Goal: Task Accomplishment & Management: Use online tool/utility

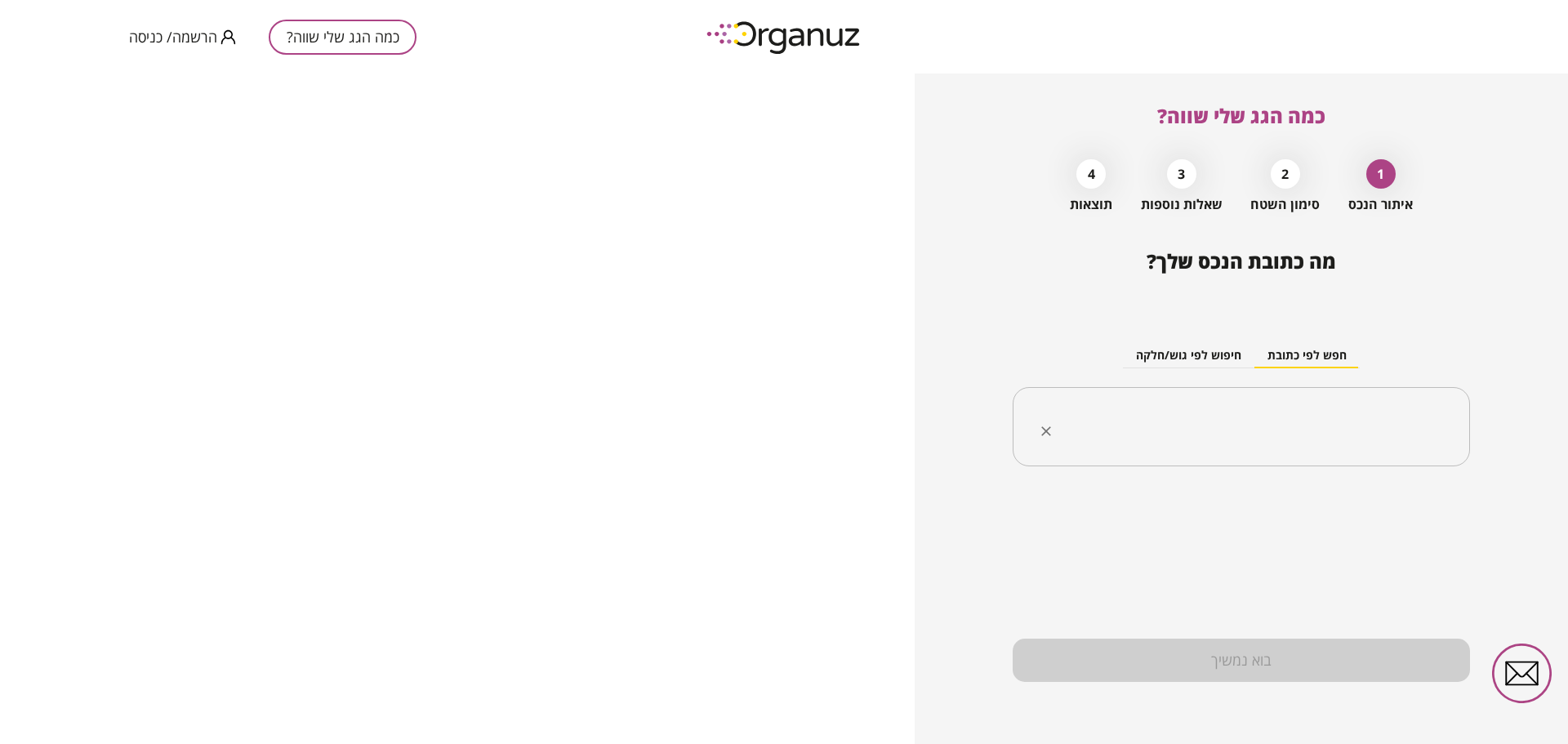
click at [1257, 414] on input "text" at bounding box center [1247, 427] width 406 height 41
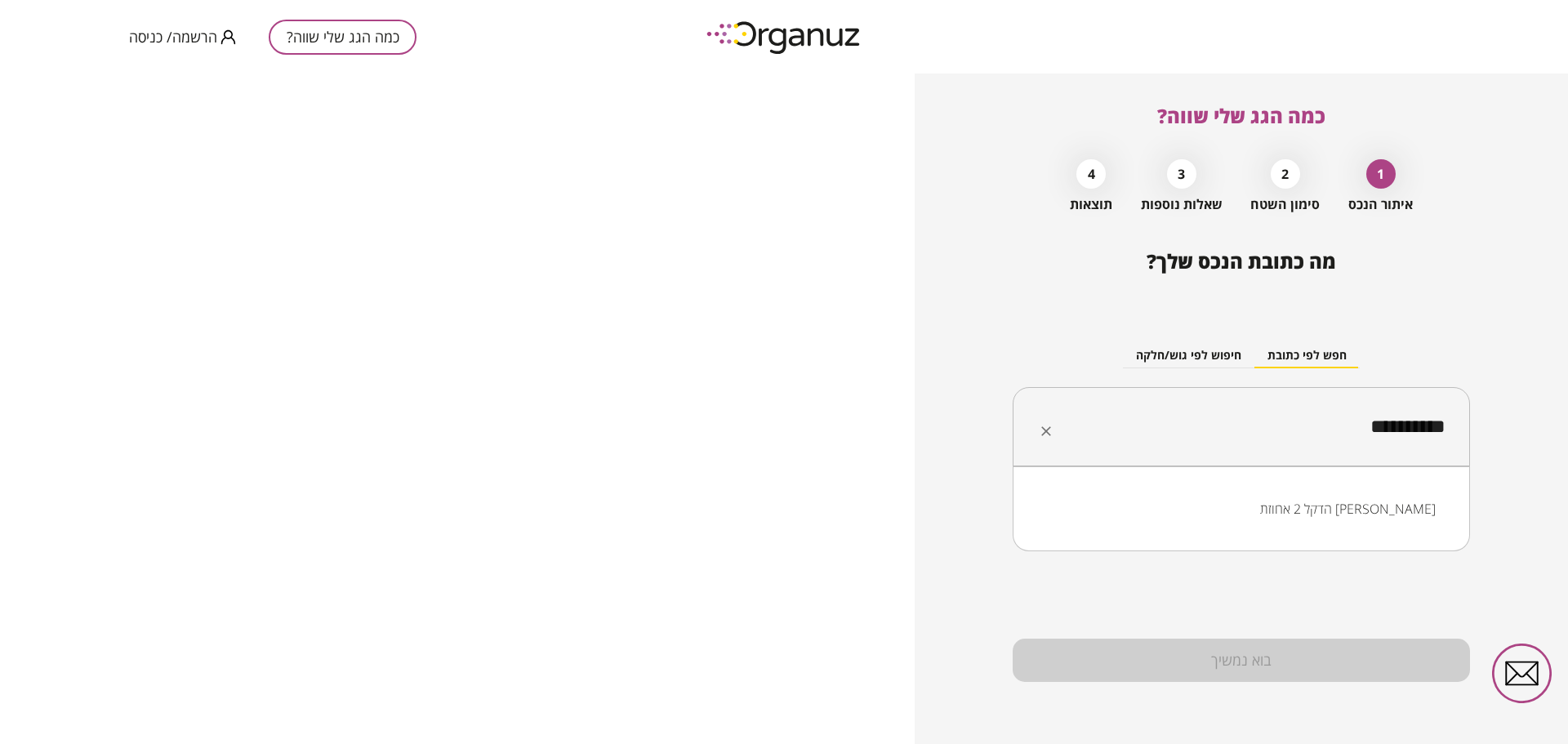
click at [1363, 506] on li "הדקל 2 אחוזת [PERSON_NAME]" at bounding box center [1241, 509] width 415 height 30
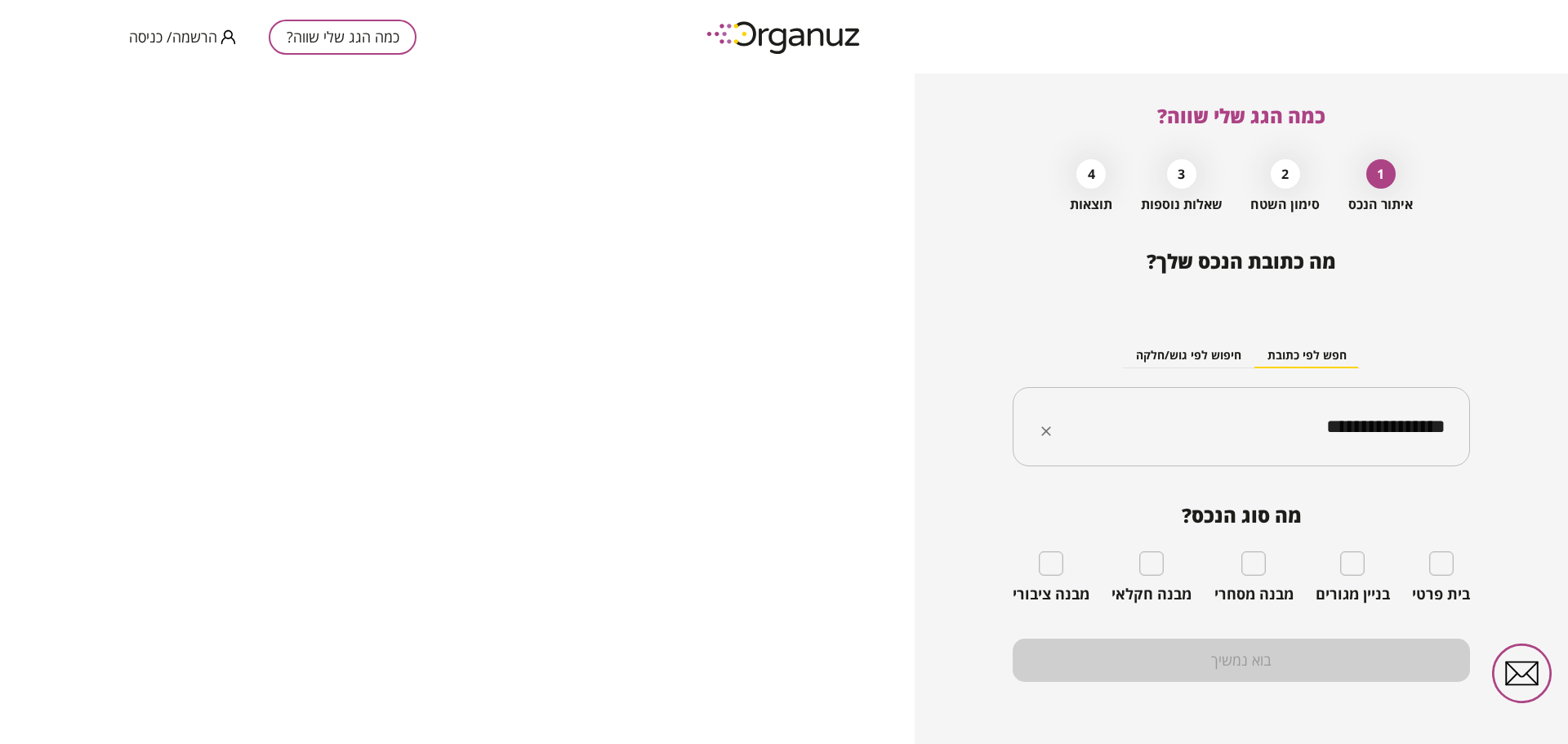
type input "**********"
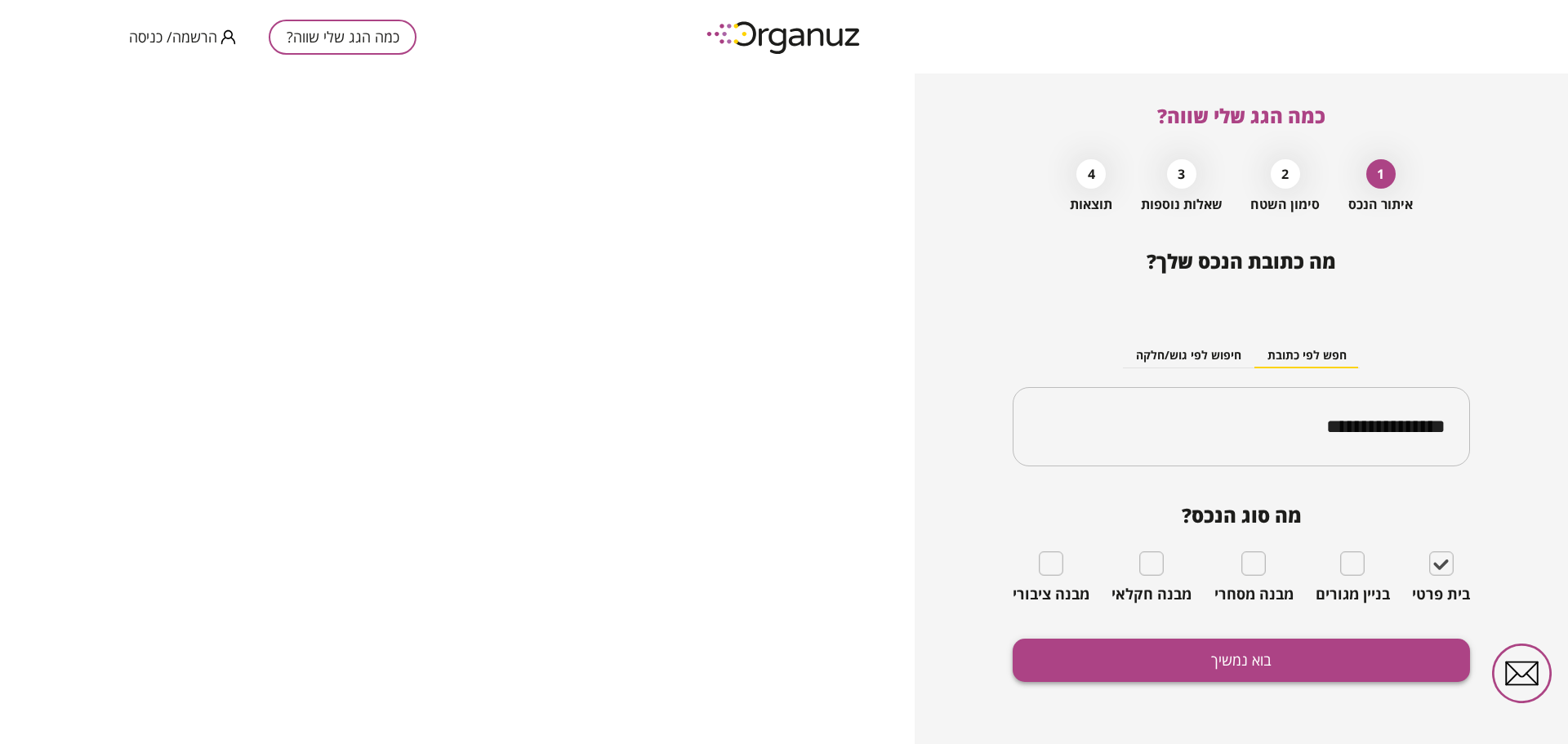
click at [1254, 657] on button "בוא נמשיך" at bounding box center [1241, 659] width 457 height 43
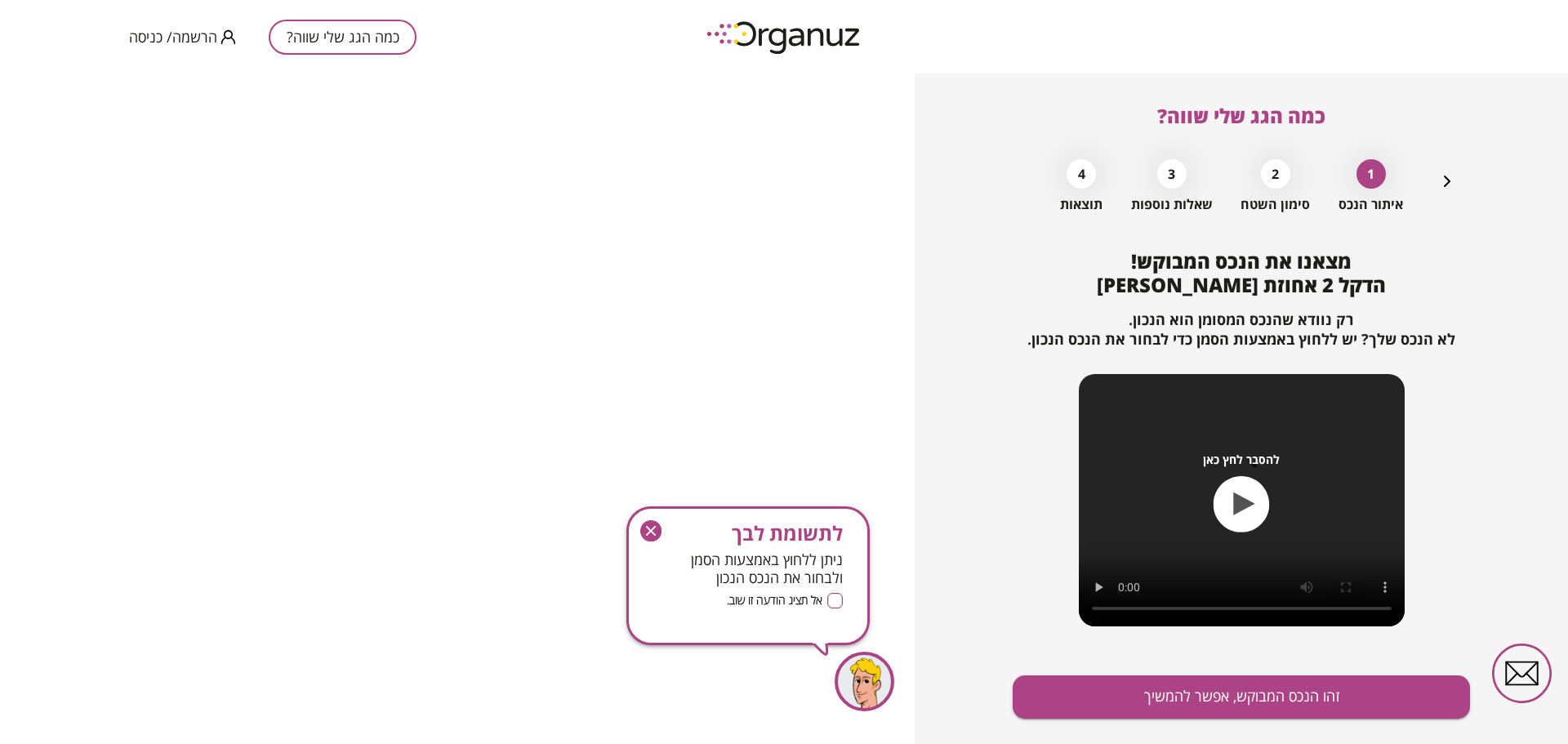
scroll to position [37, 0]
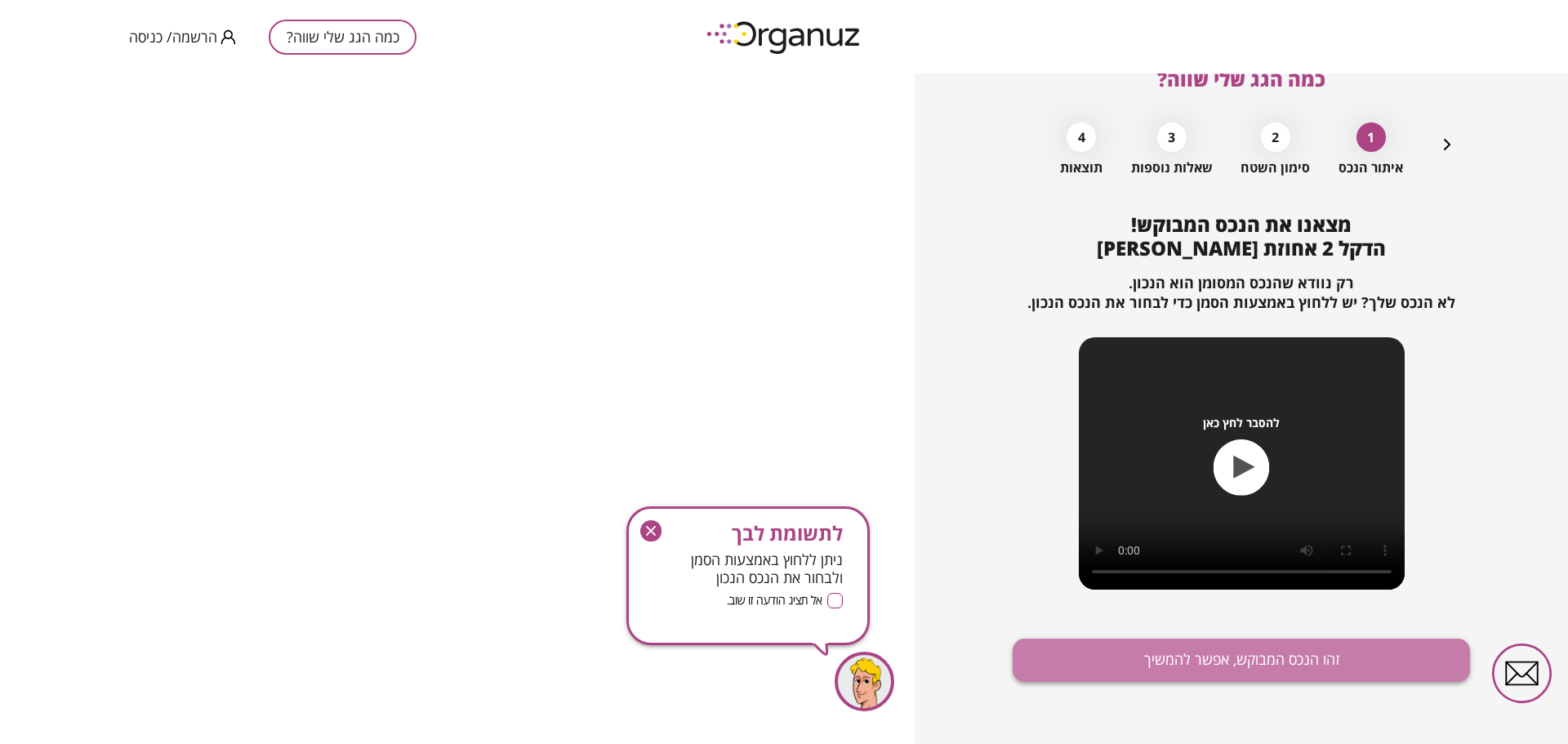
click at [1253, 654] on button "זהו הנכס המבוקש, אפשר להמשיך" at bounding box center [1241, 659] width 457 height 43
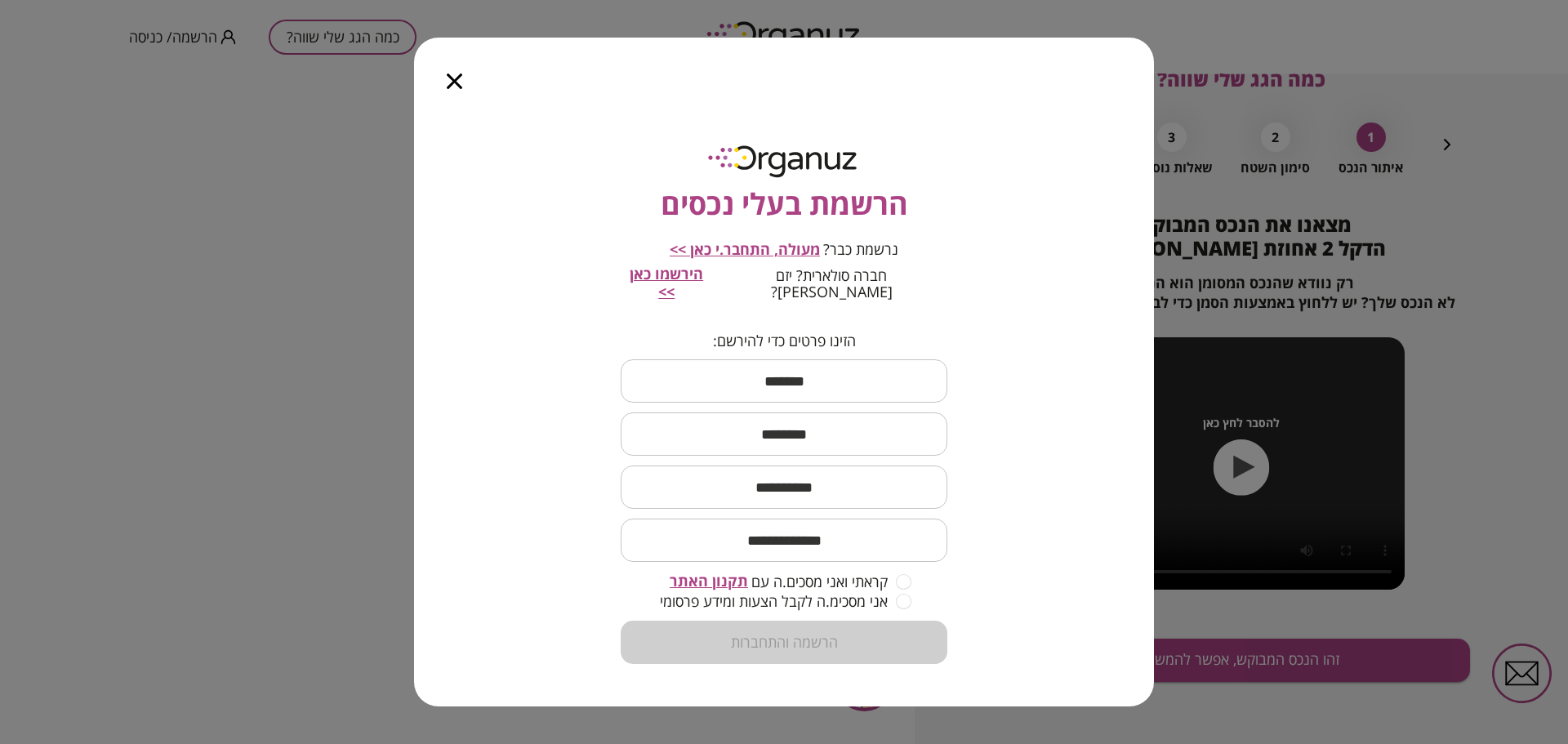
click at [787, 383] on input "text" at bounding box center [784, 380] width 327 height 48
type input "****"
click at [834, 434] on input "text" at bounding box center [784, 434] width 327 height 48
type input "******"
click at [816, 484] on input "text" at bounding box center [784, 487] width 327 height 48
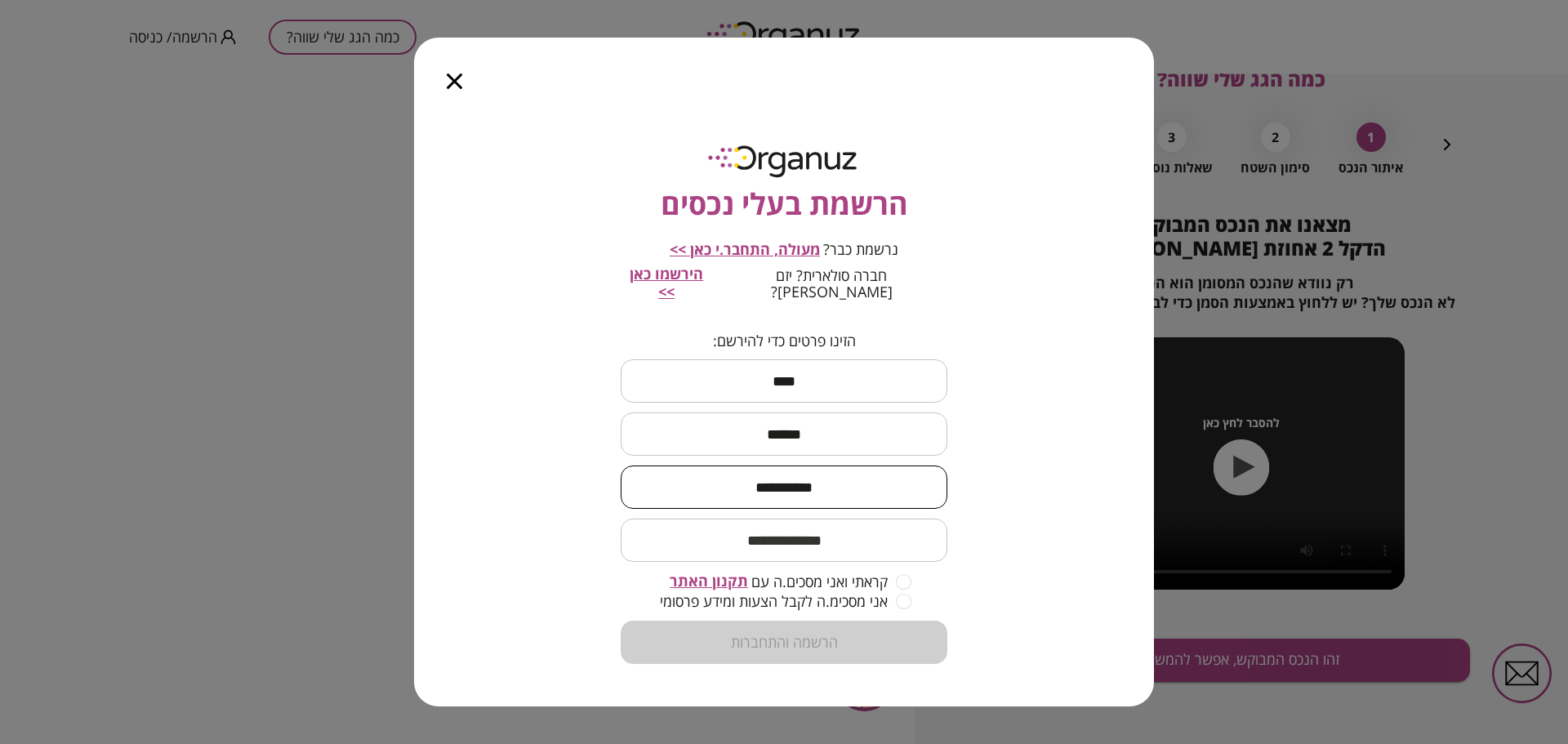
type input "**********"
click at [794, 539] on input "email" at bounding box center [784, 539] width 327 height 48
type input "**********"
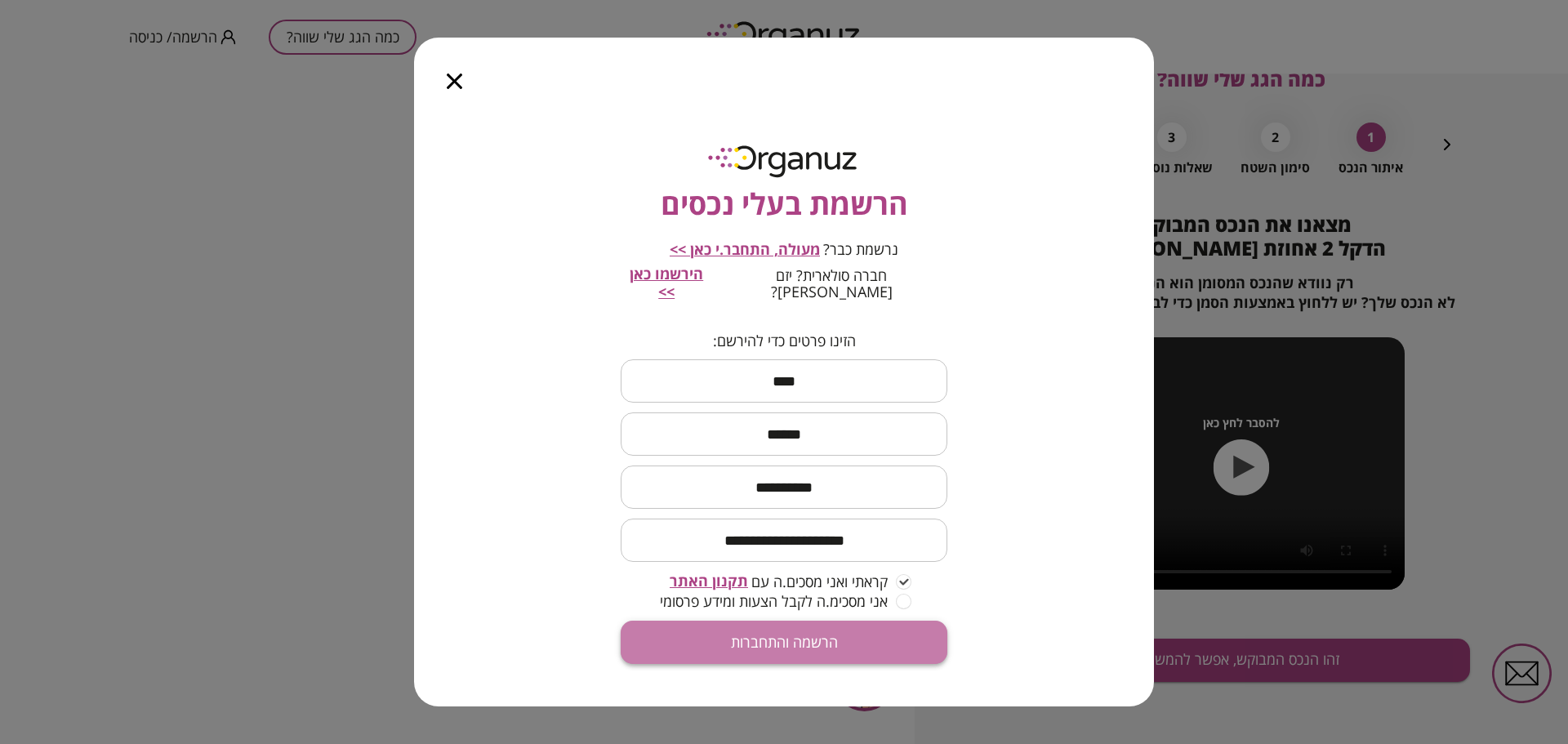
click at [829, 623] on button "הרשמה והתחברות" at bounding box center [784, 642] width 327 height 43
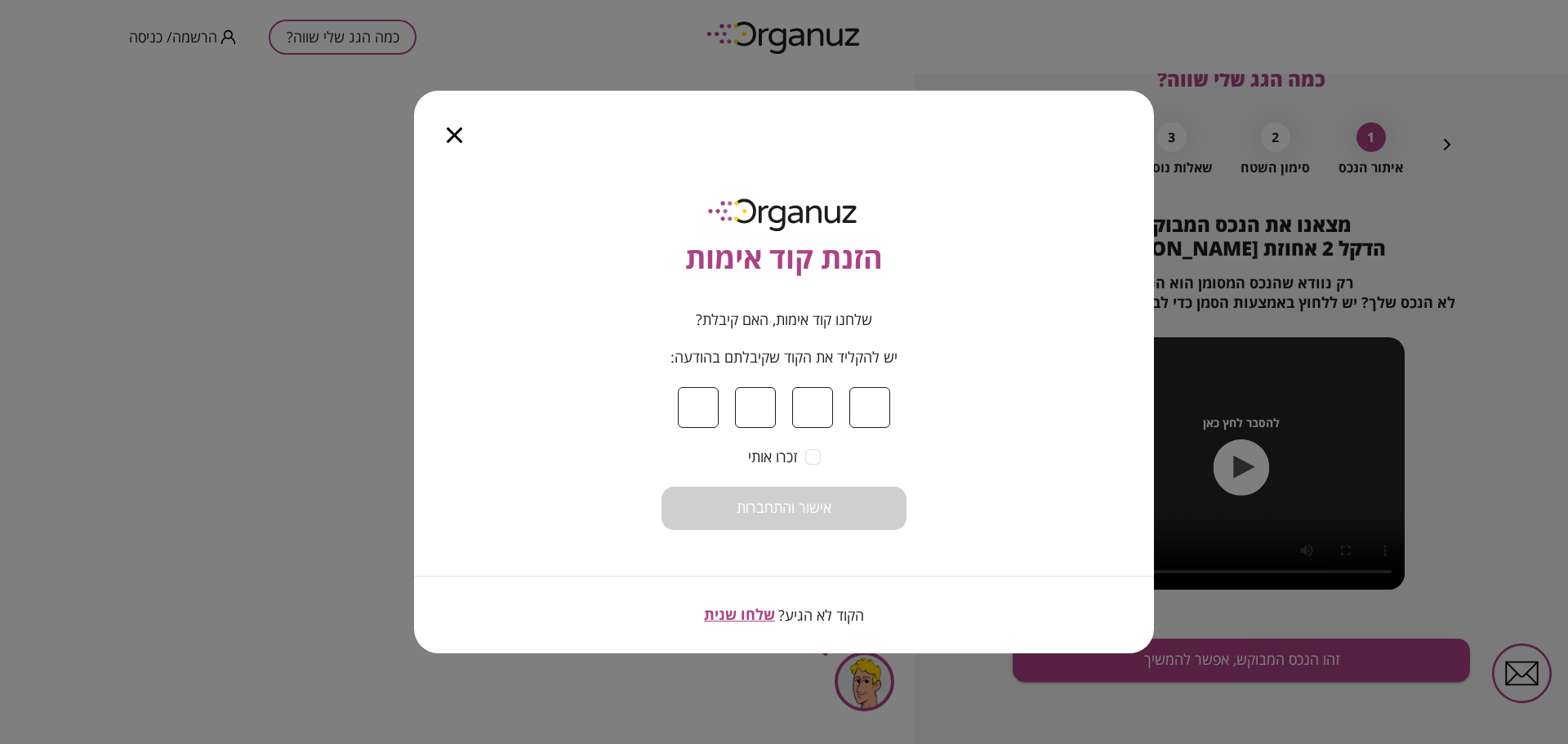
type input "*"
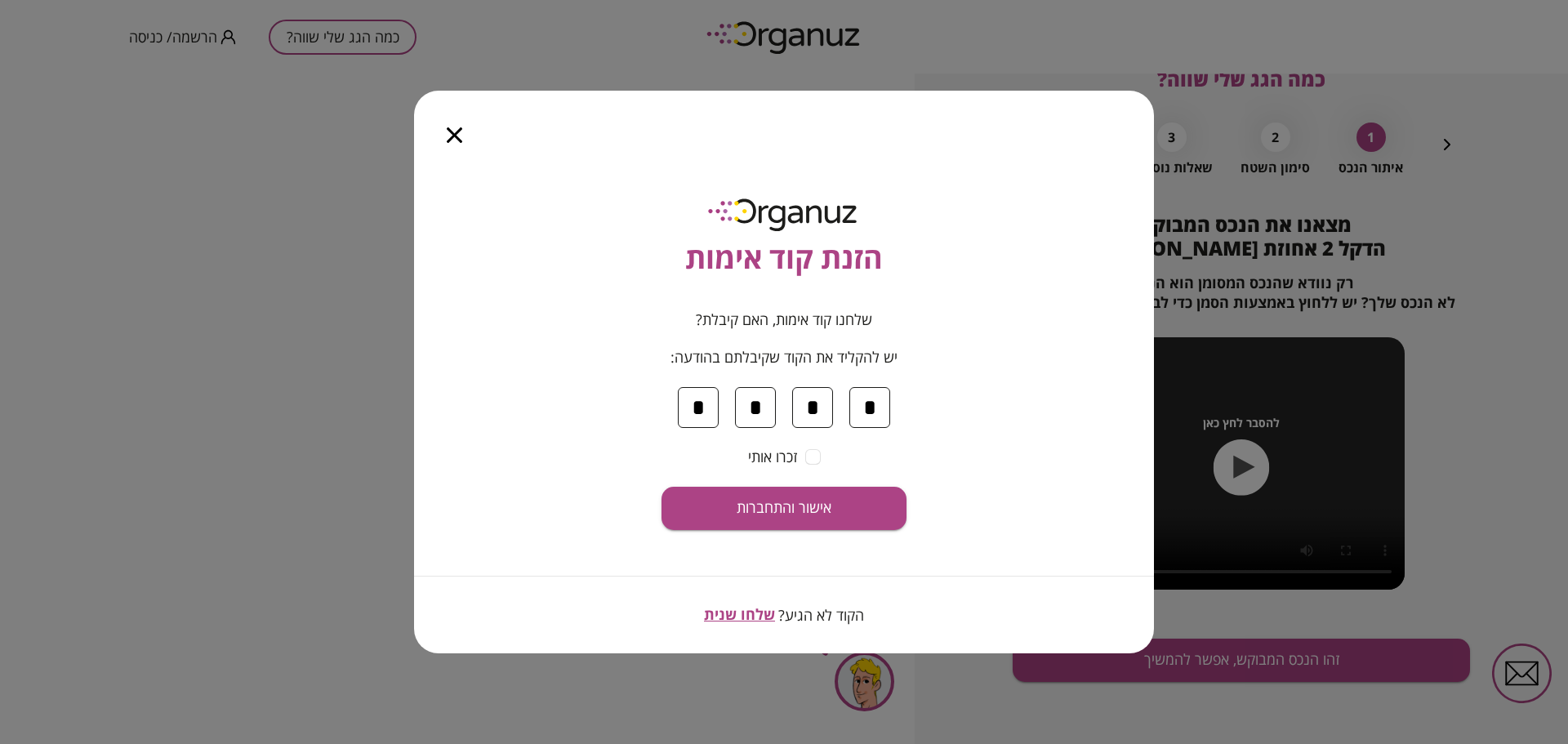
type input "*"
click at [801, 511] on span "אישור והתחברות" at bounding box center [784, 508] width 94 height 18
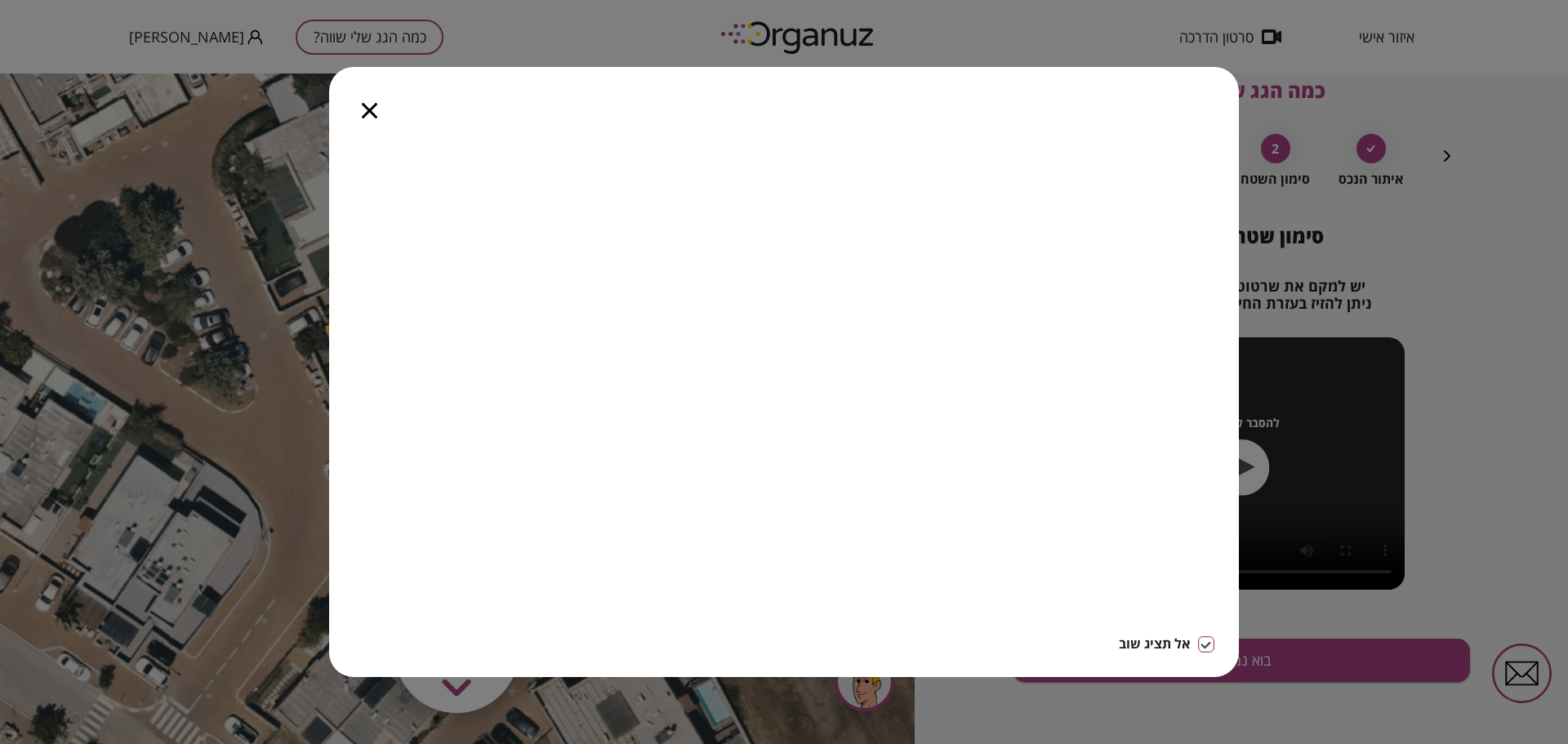
click at [364, 108] on icon "button" at bounding box center [370, 111] width 16 height 16
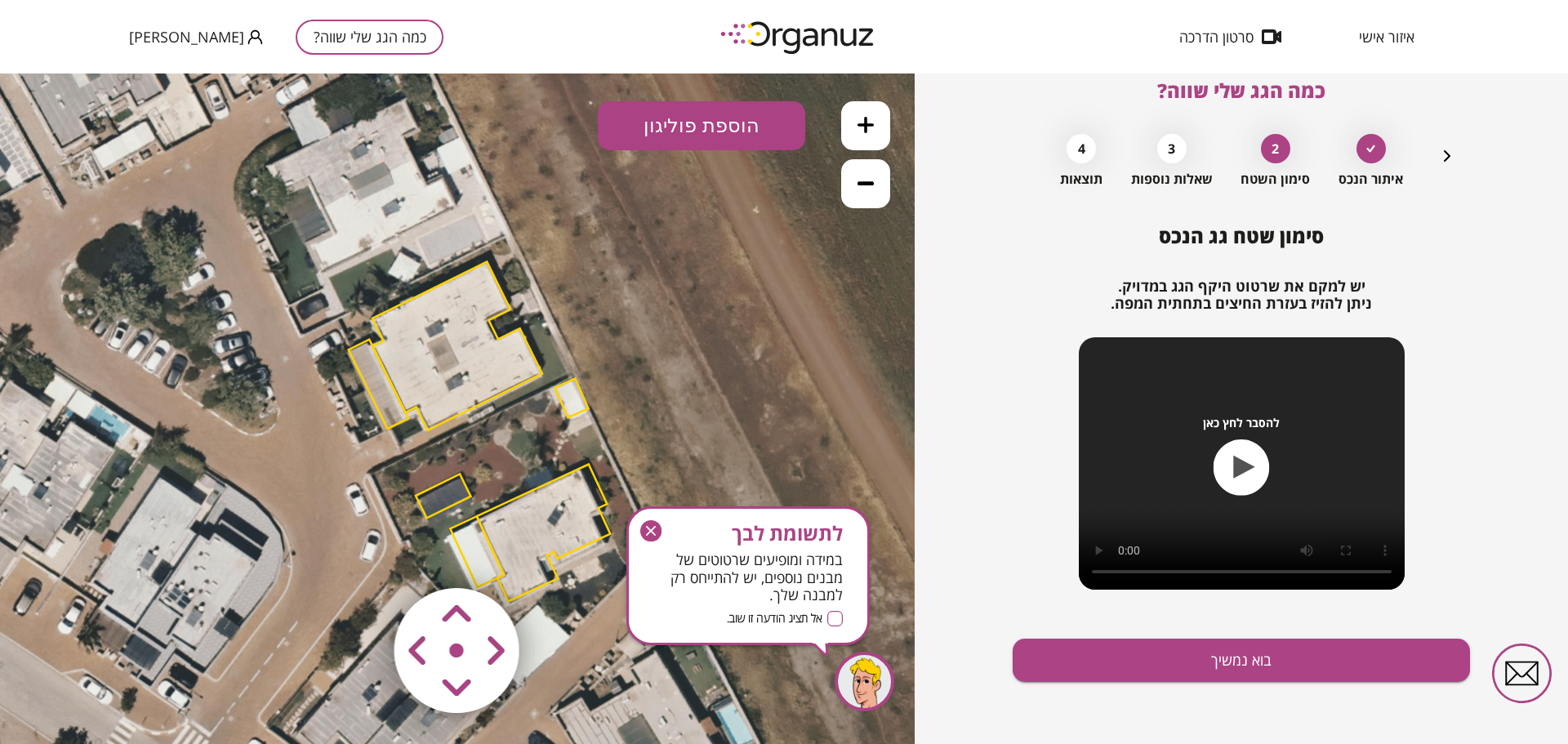
drag, startPoint x: 404, startPoint y: 268, endPoint x: 445, endPoint y: 281, distance: 43.0
click at [445, 281] on polygon at bounding box center [457, 346] width 170 height 168
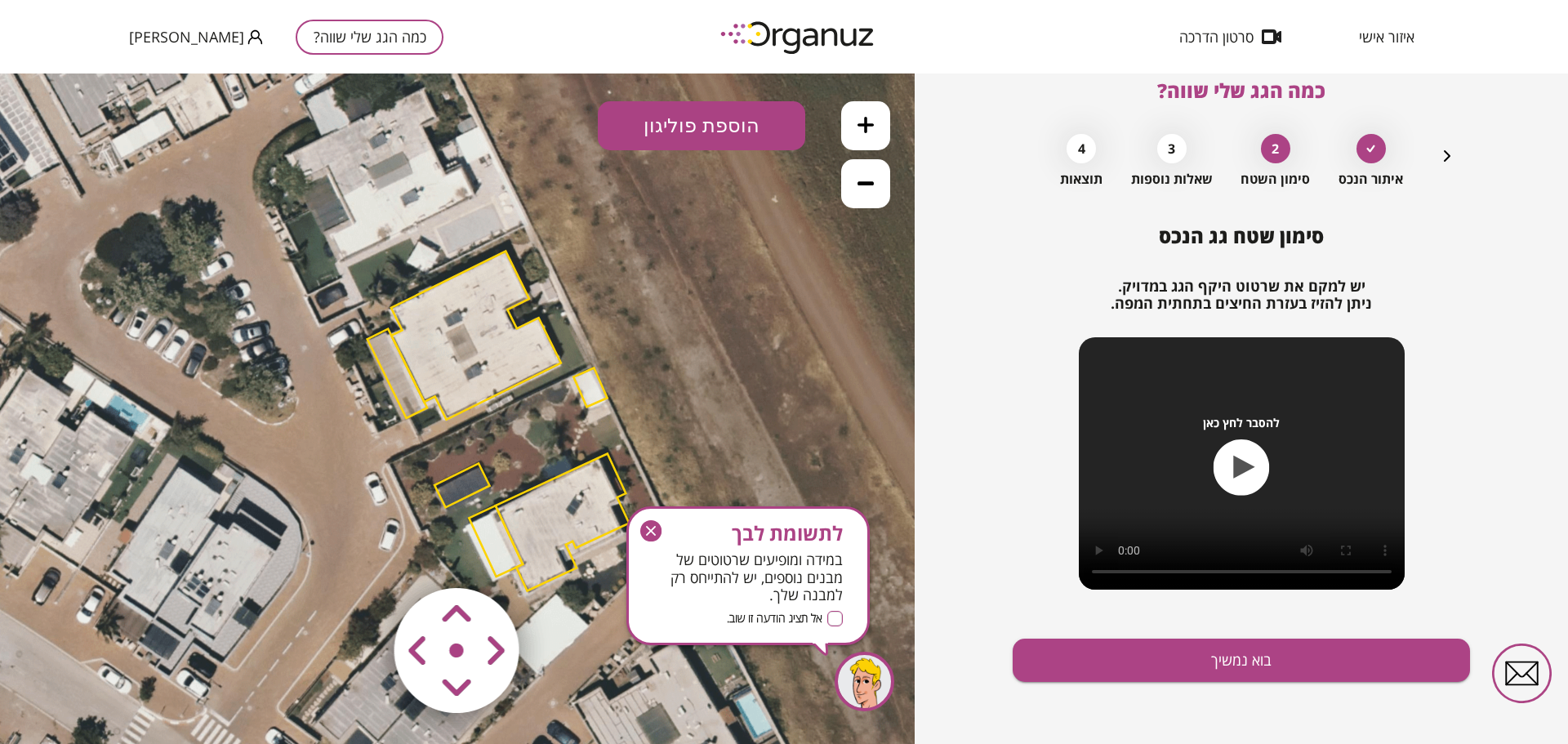
click at [468, 364] on polygon at bounding box center [476, 336] width 170 height 168
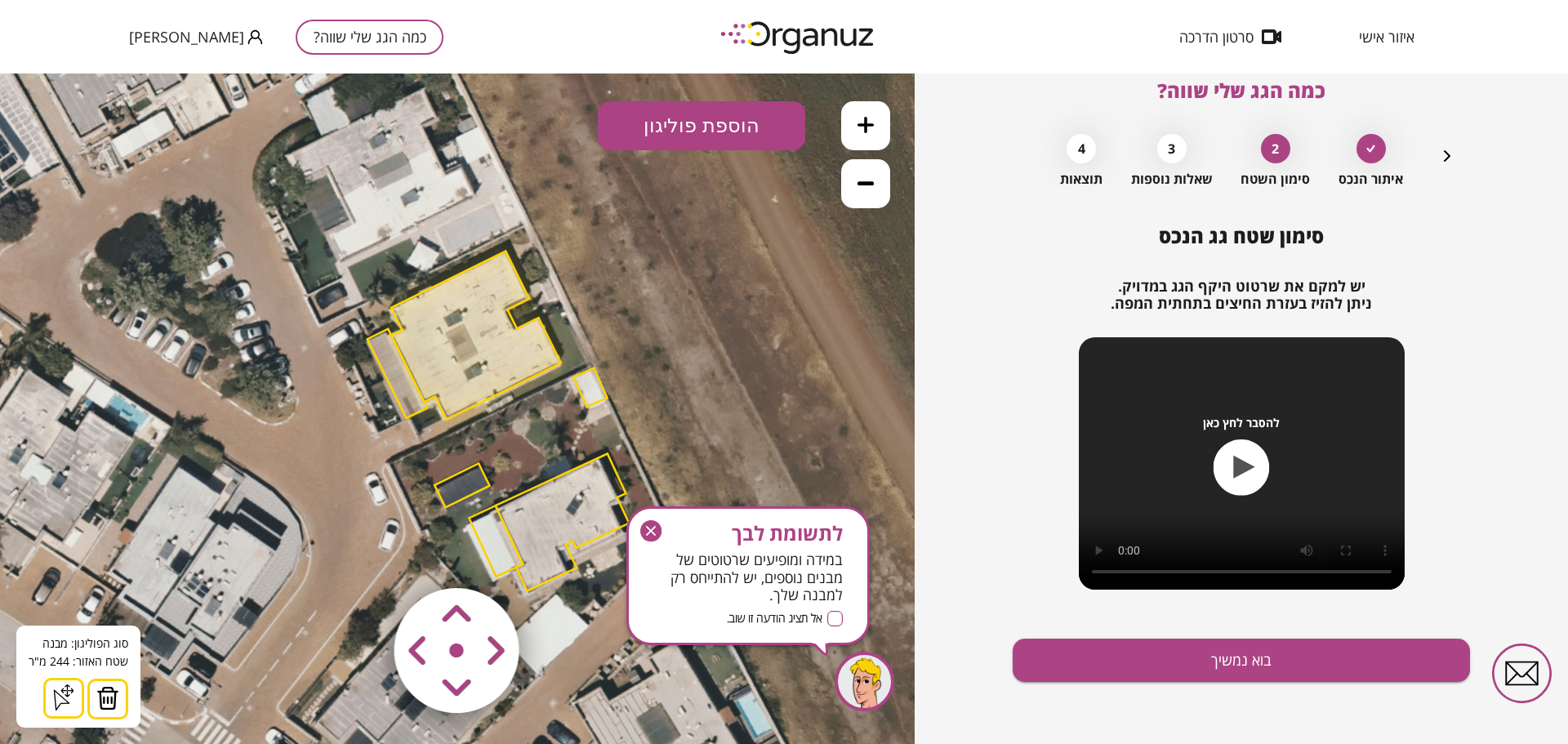
click at [61, 698] on icon at bounding box center [64, 698] width 26 height 26
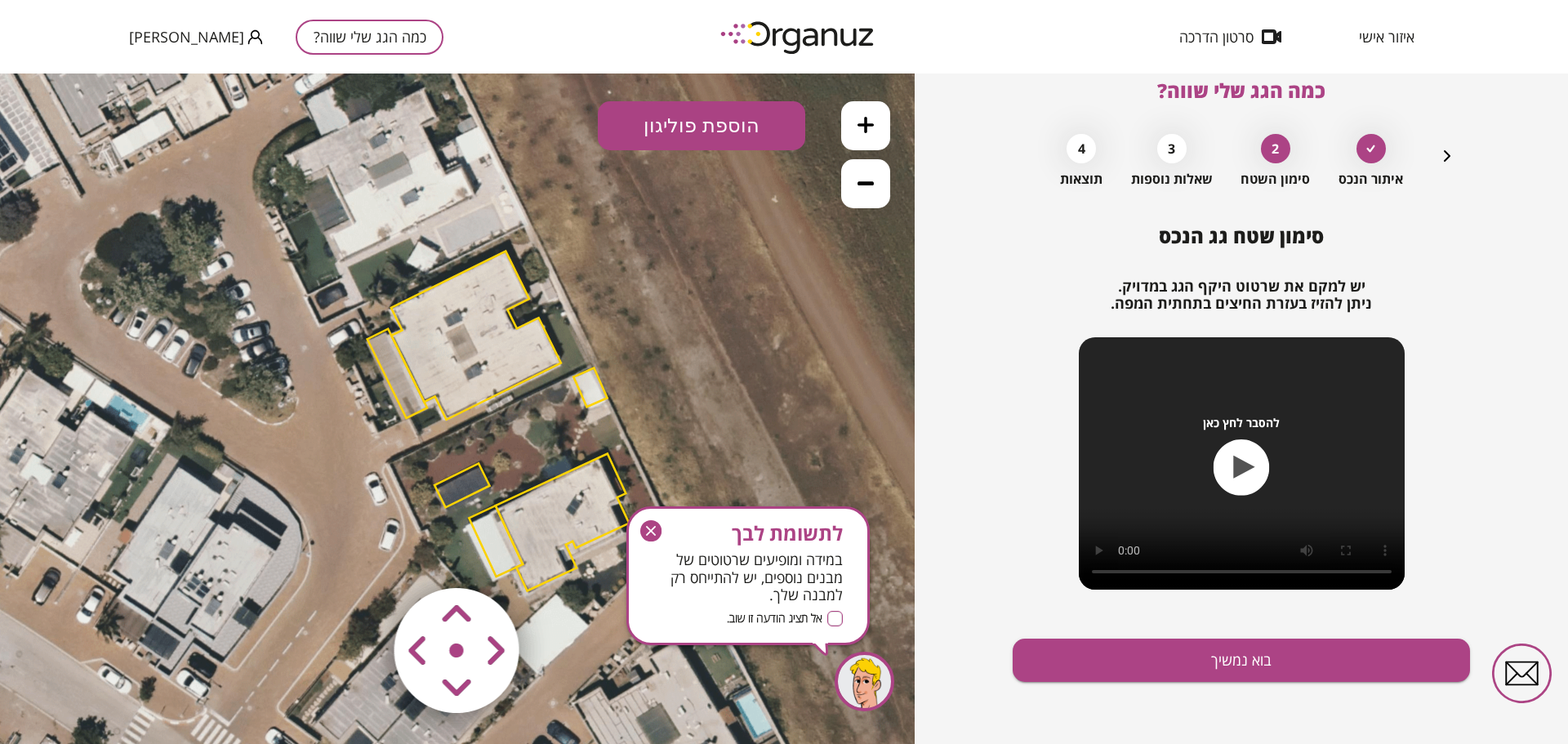
click at [0, 0] on icon "button" at bounding box center [0, 0] width 0 height 0
click at [484, 366] on div ".st0 { fill: #FFFFFF; } 0" at bounding box center [457, 408] width 915 height 671
click at [484, 363] on polygon at bounding box center [476, 336] width 170 height 168
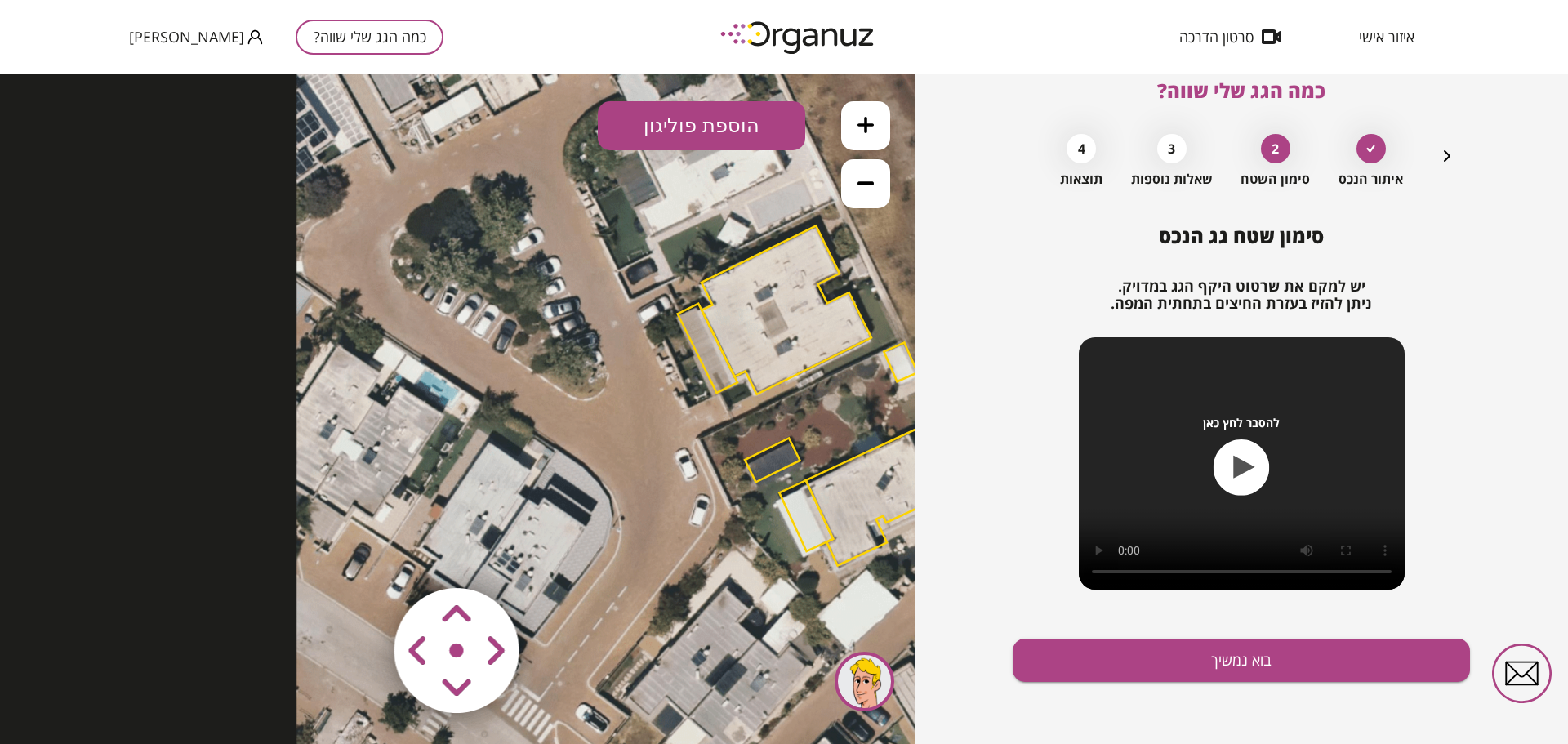
drag, startPoint x: 434, startPoint y: 359, endPoint x: 744, endPoint y: 335, distance: 310.9
click at [744, 335] on polygon at bounding box center [786, 310] width 170 height 168
click at [360, 553] on area at bounding box center [360, 553] width 0 height 0
click at [804, 338] on polygon at bounding box center [786, 312] width 170 height 168
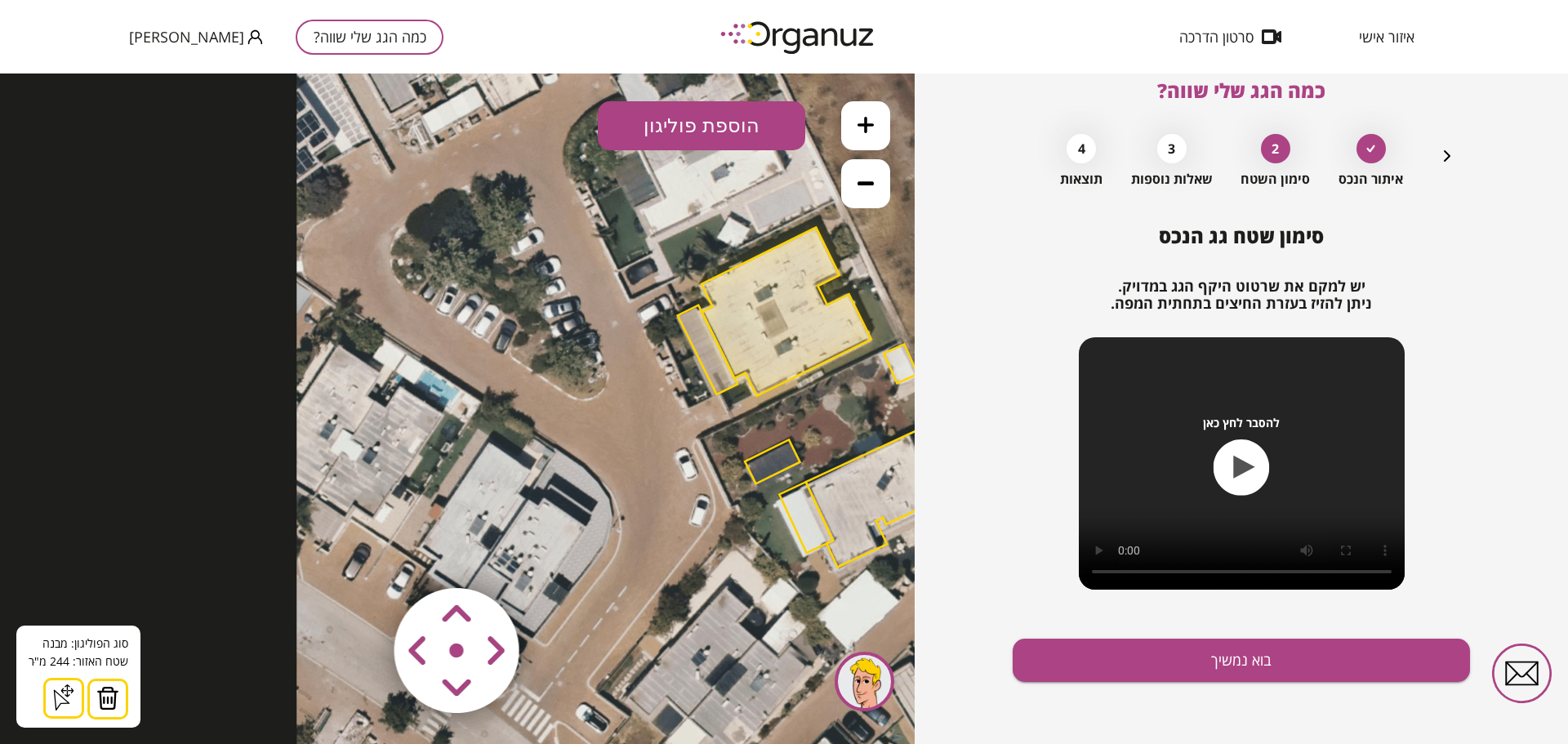
click at [65, 703] on icon at bounding box center [62, 699] width 17 height 20
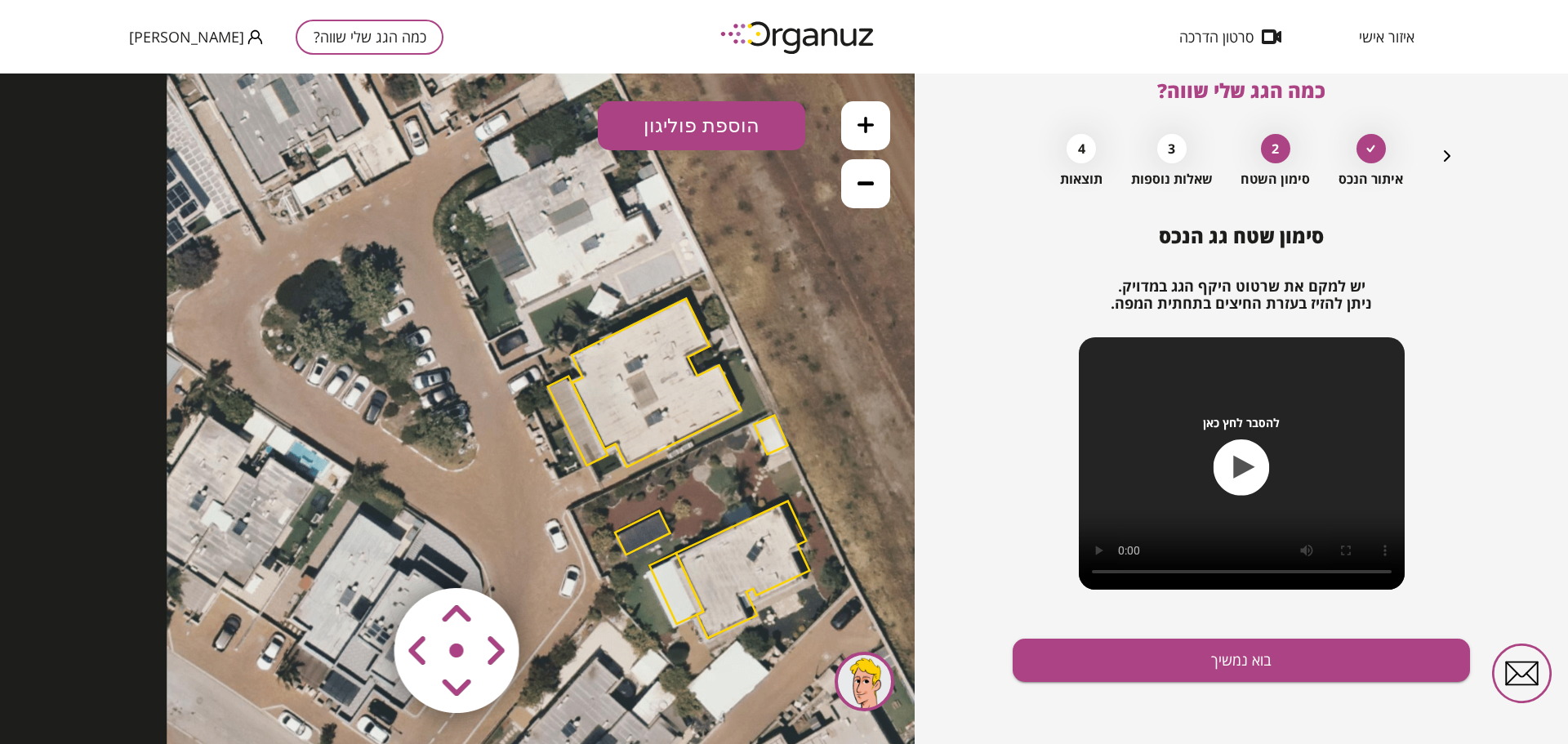
drag, startPoint x: 699, startPoint y: 355, endPoint x: 568, endPoint y: 427, distance: 149.5
click at [568, 427] on polygon at bounding box center [578, 421] width 59 height 89
click at [686, 125] on button "הוספת פוליגון" at bounding box center [701, 126] width 207 height 49
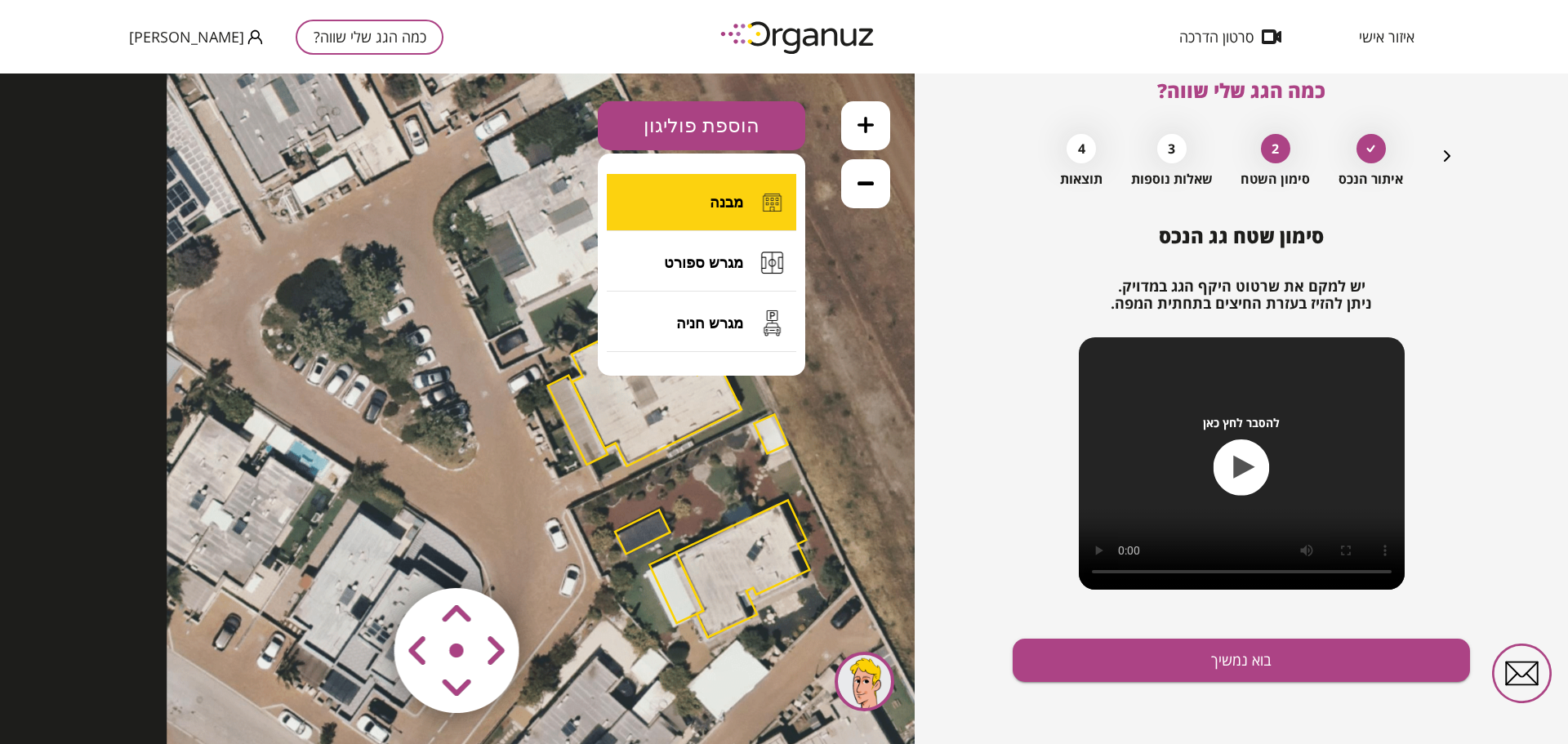
click at [706, 198] on button "מבנה" at bounding box center [701, 202] width 190 height 57
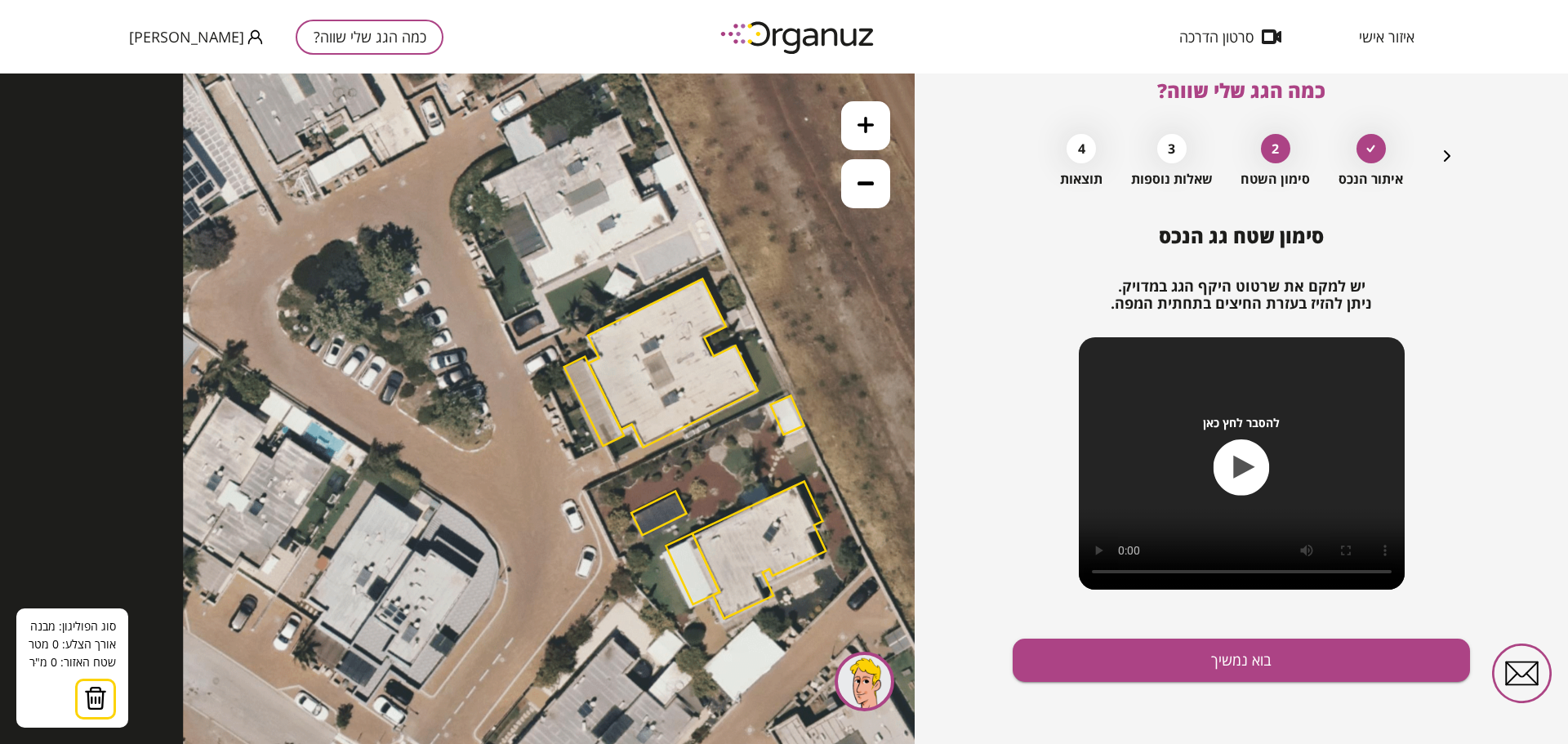
drag, startPoint x: 589, startPoint y: 418, endPoint x: 606, endPoint y: 400, distance: 24.8
click at [606, 400] on polygon at bounding box center [672, 363] width 170 height 168
click at [661, 383] on polygon at bounding box center [672, 363] width 170 height 168
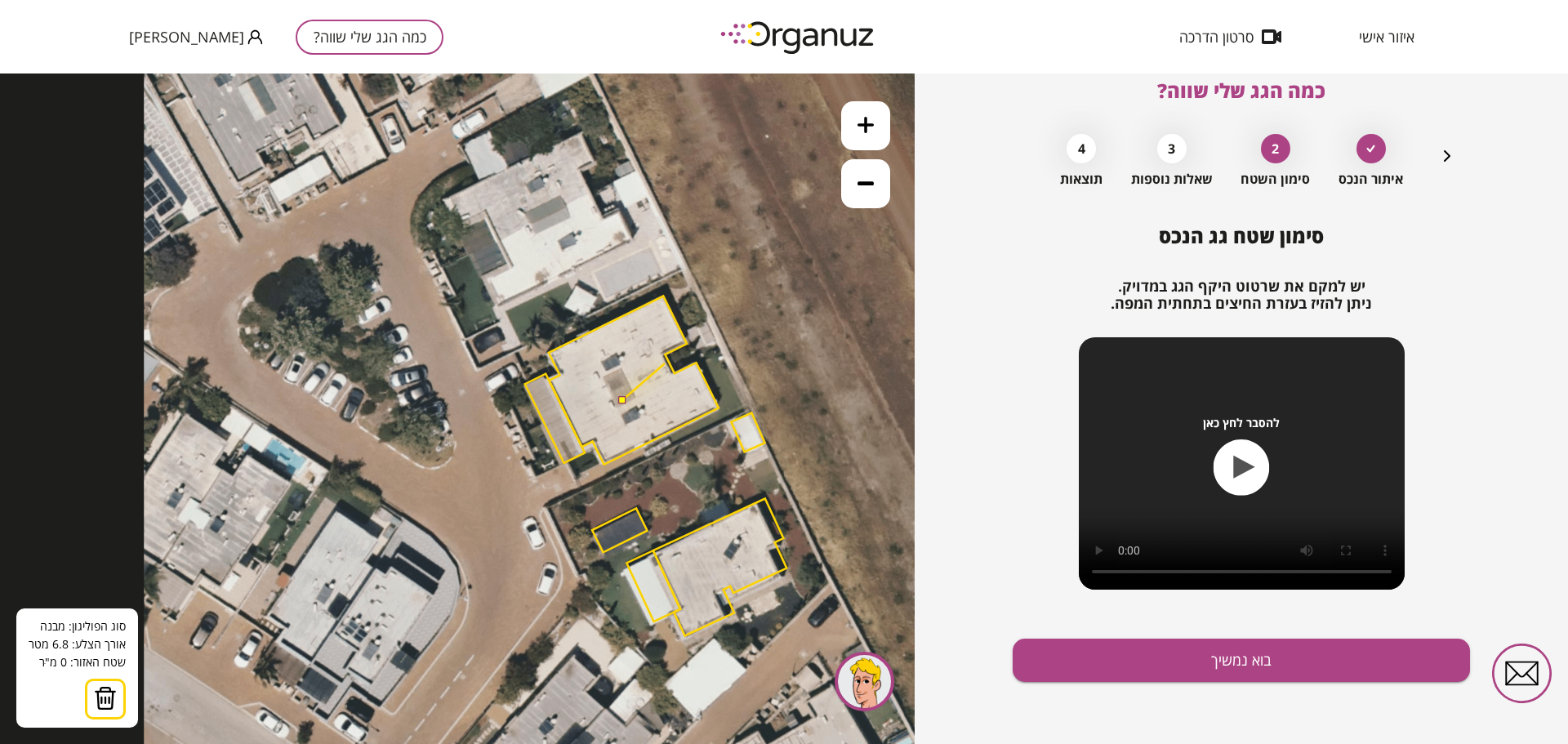
drag, startPoint x: 705, startPoint y: 346, endPoint x: 666, endPoint y: 364, distance: 43.0
click at [666, 364] on polygon at bounding box center [634, 380] width 170 height 168
click at [624, 400] on button at bounding box center [622, 400] width 7 height 7
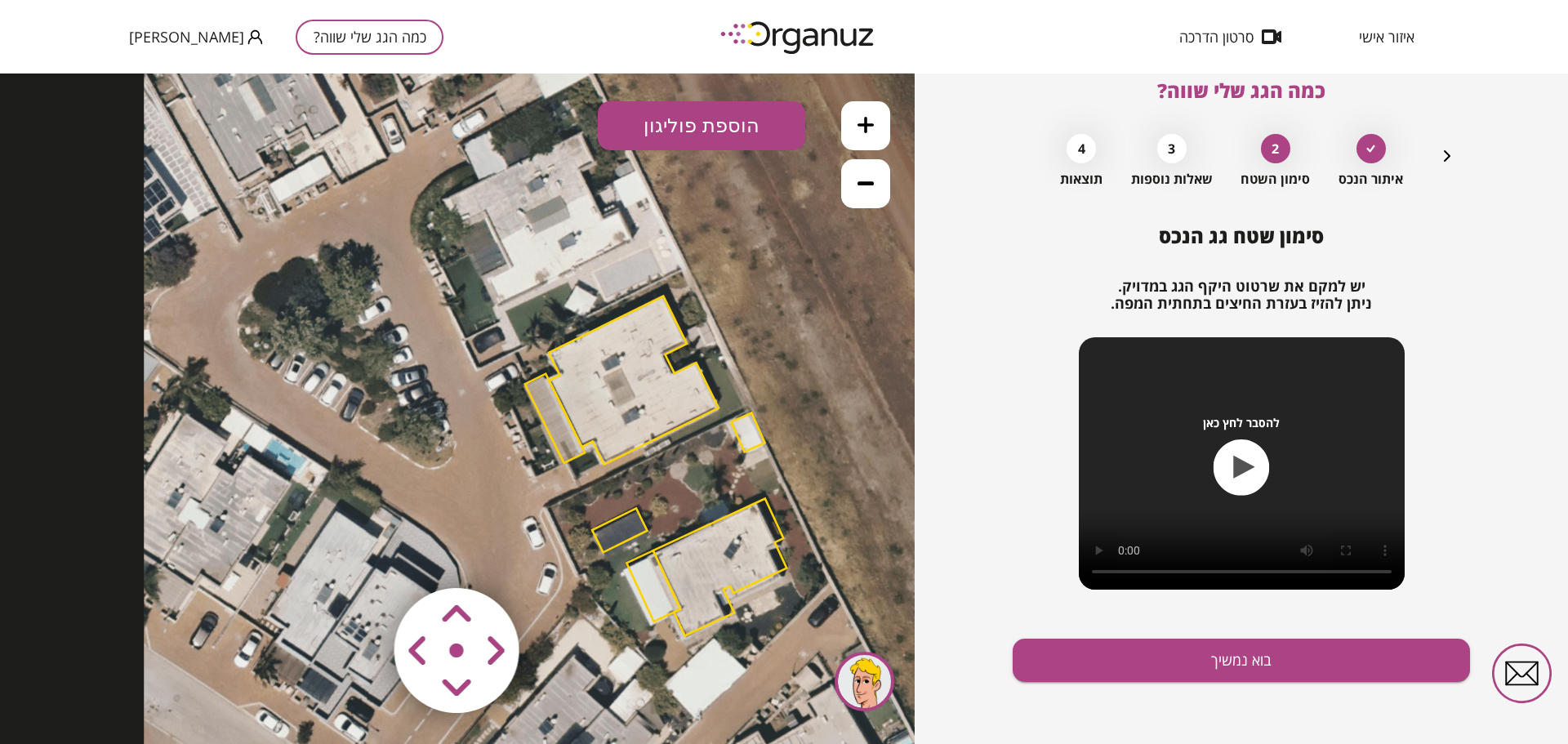
click at [545, 424] on polygon at bounding box center [555, 419] width 59 height 89
click at [605, 410] on polygon at bounding box center [634, 380] width 170 height 168
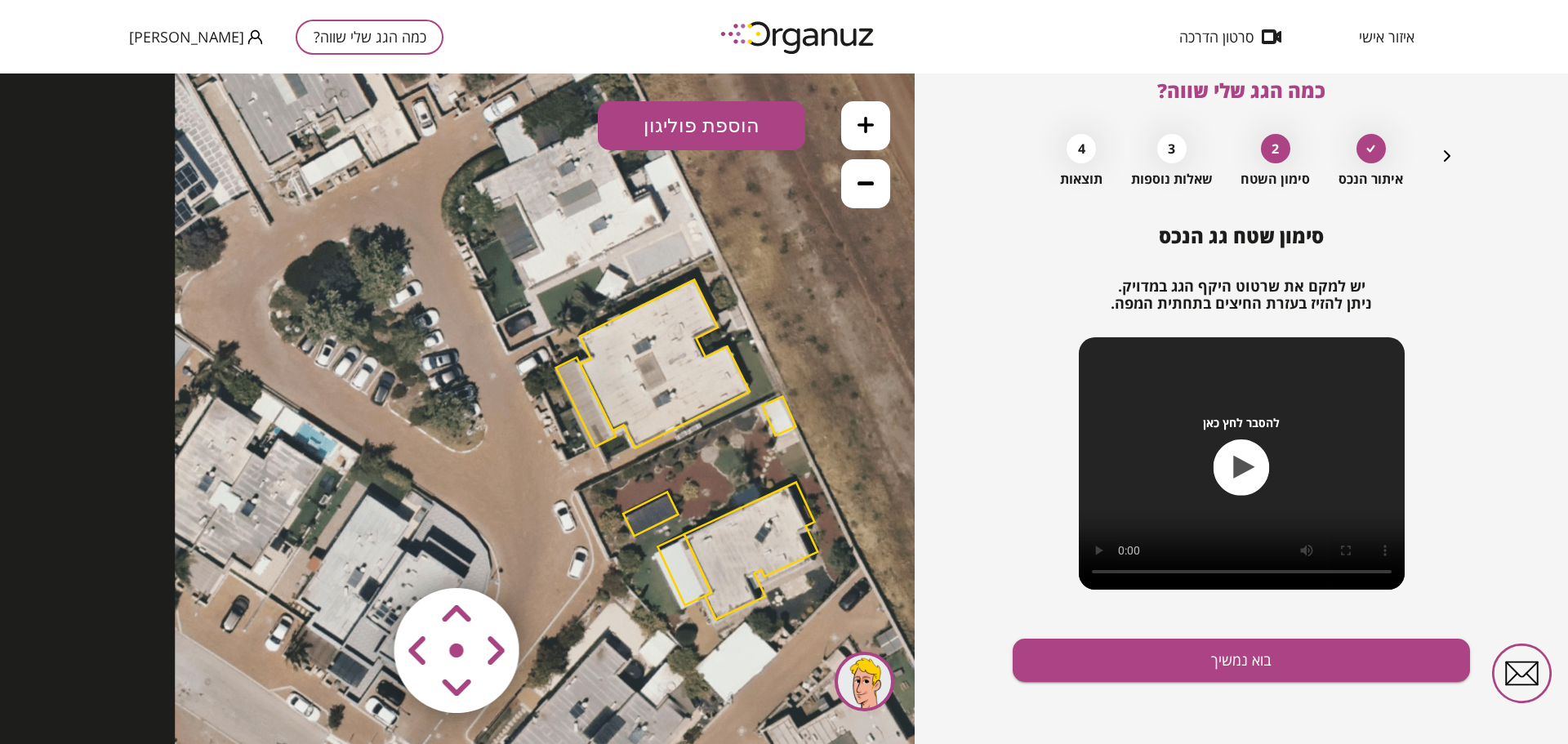
drag, startPoint x: 624, startPoint y: 397, endPoint x: 588, endPoint y: 401, distance: 36.2
click at [588, 401] on polygon at bounding box center [665, 364] width 170 height 168
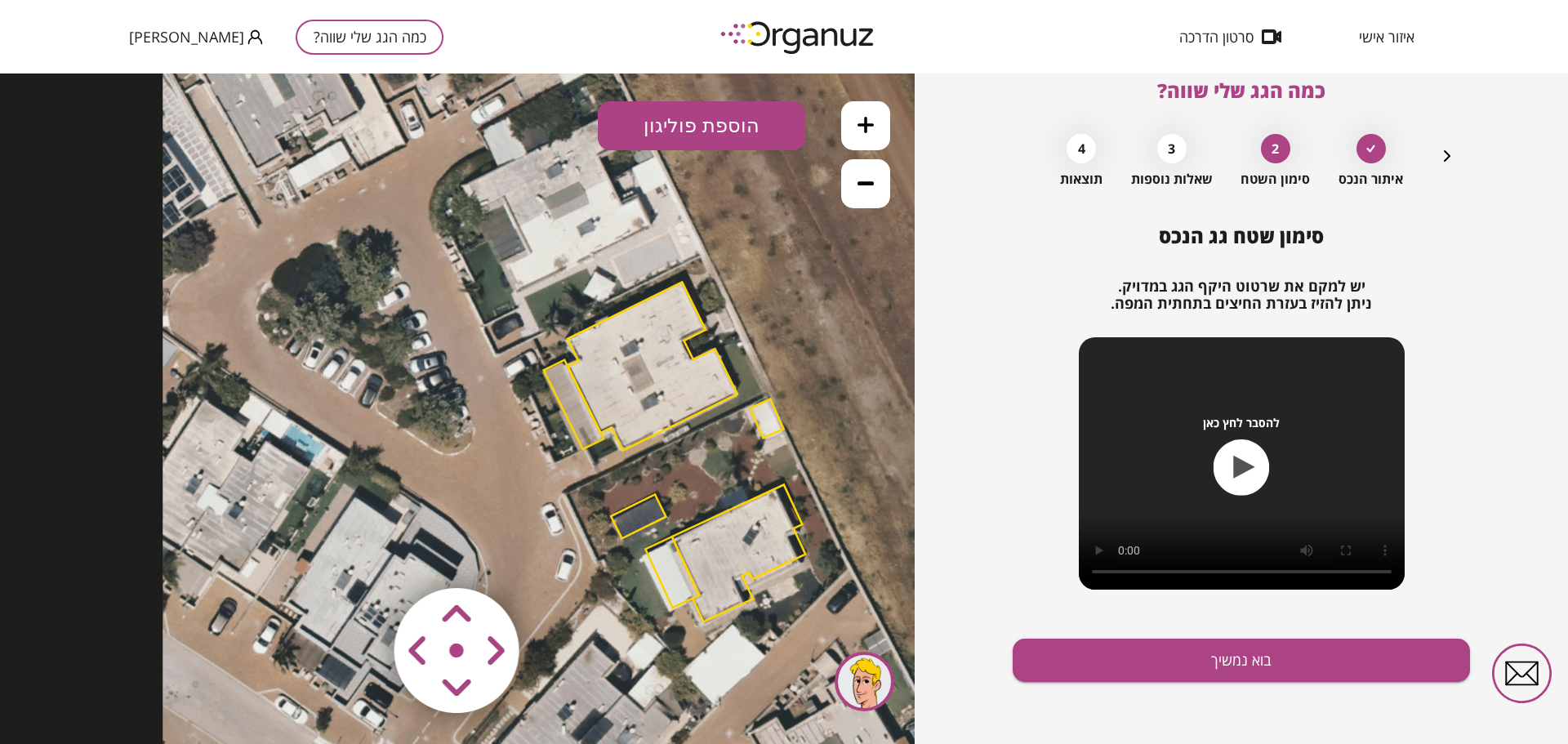
click at [619, 390] on polygon at bounding box center [652, 366] width 170 height 168
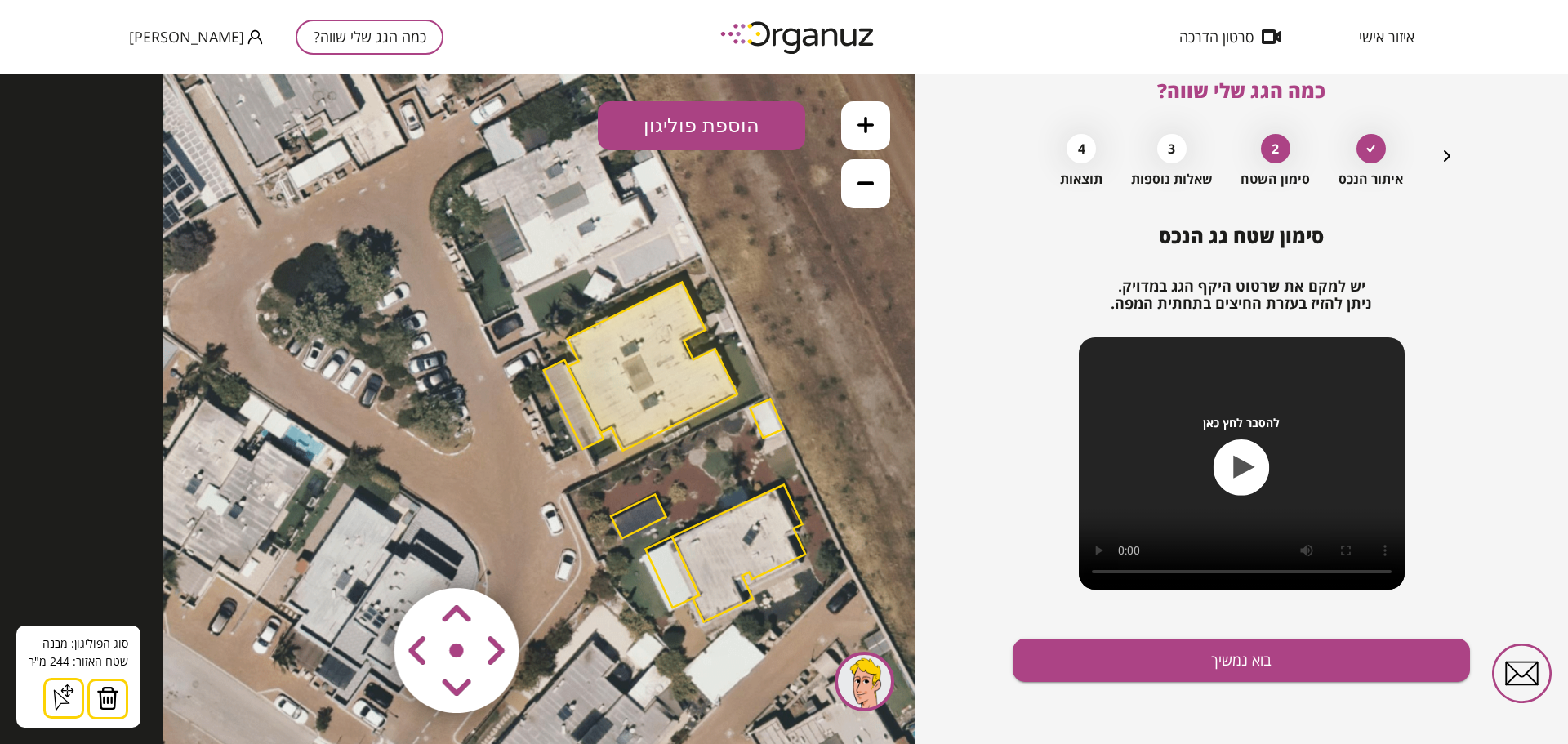
click at [700, 123] on button "הוספת פוליגון" at bounding box center [701, 126] width 207 height 49
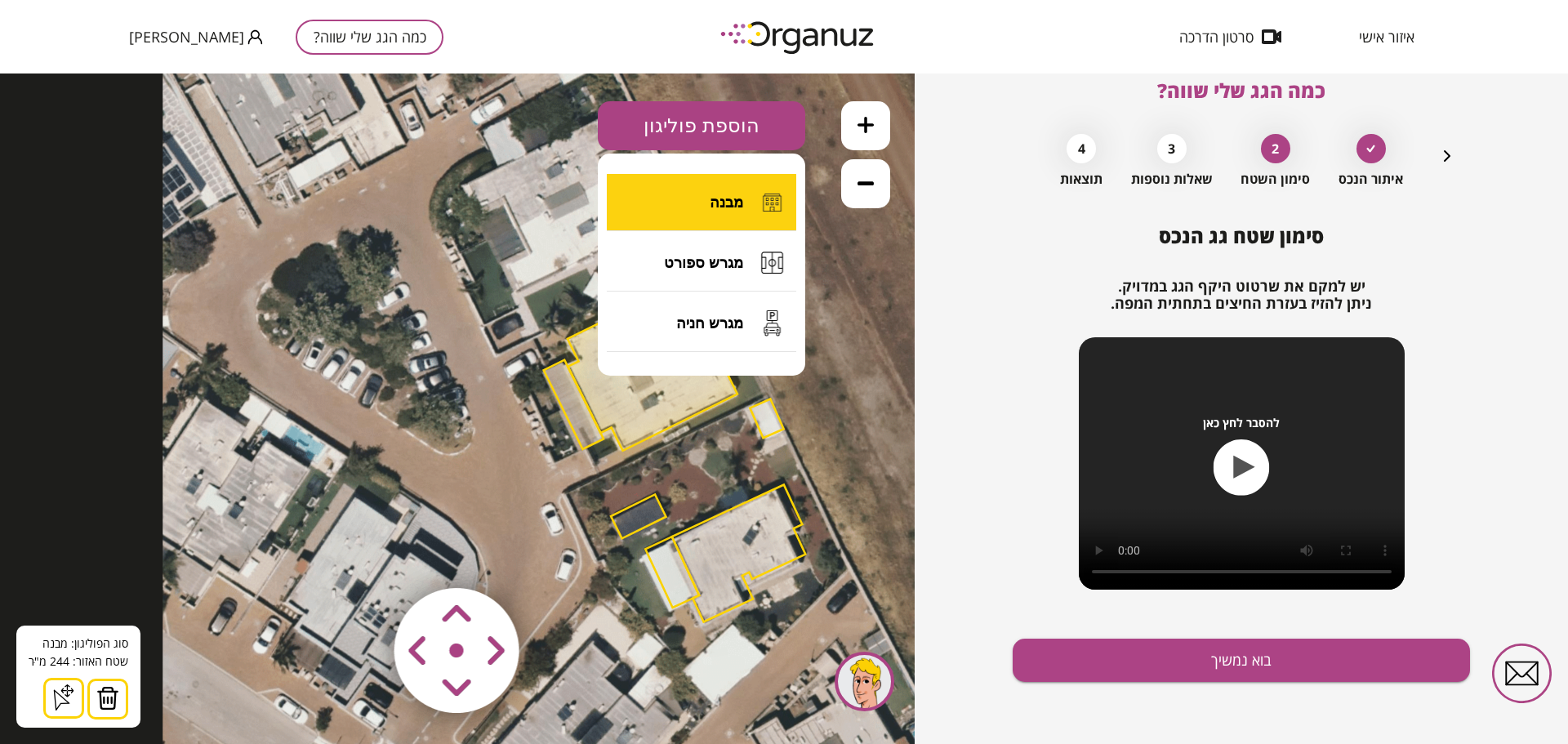
click at [712, 204] on span "מבנה" at bounding box center [727, 202] width 33 height 18
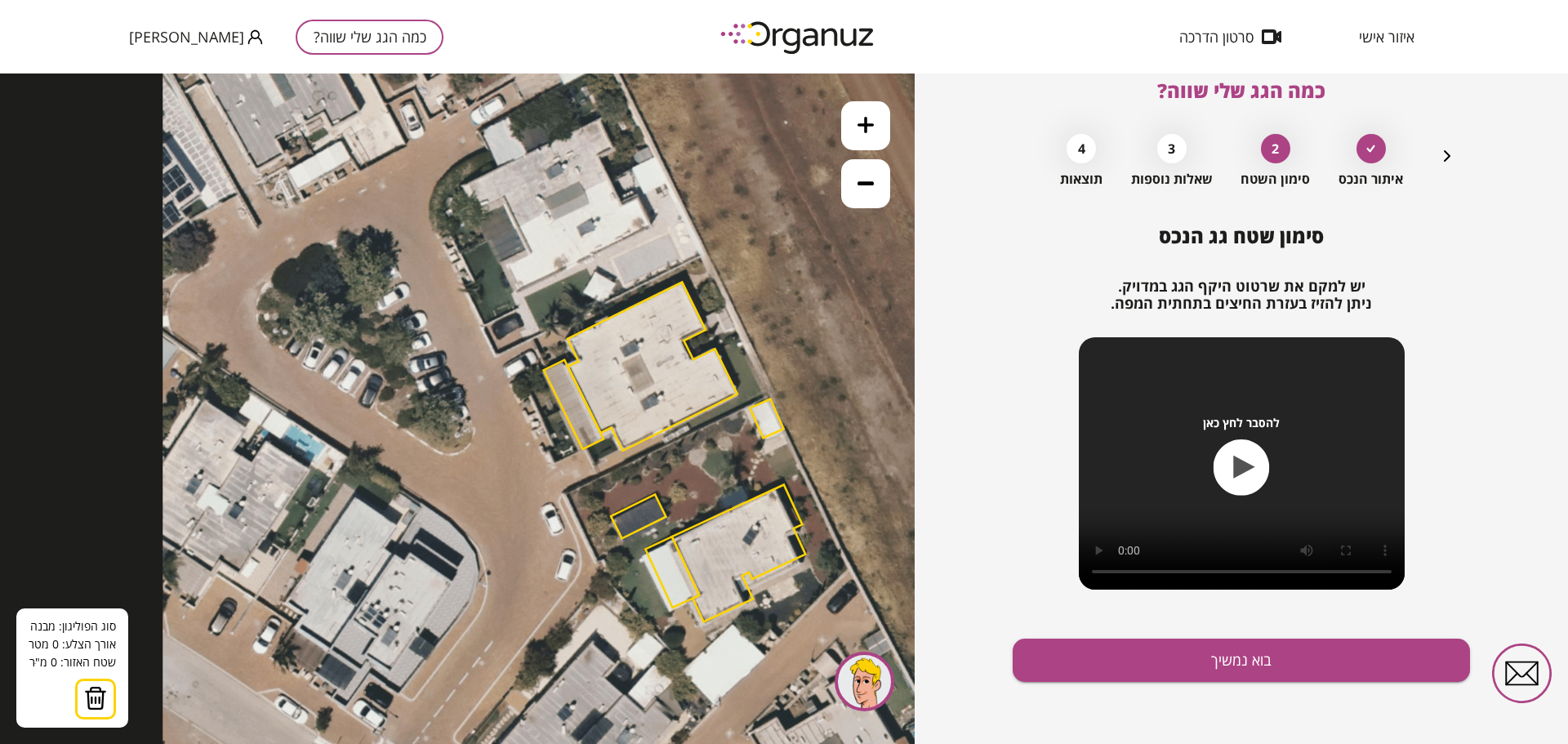
click at [565, 409] on polygon at bounding box center [574, 405] width 59 height 89
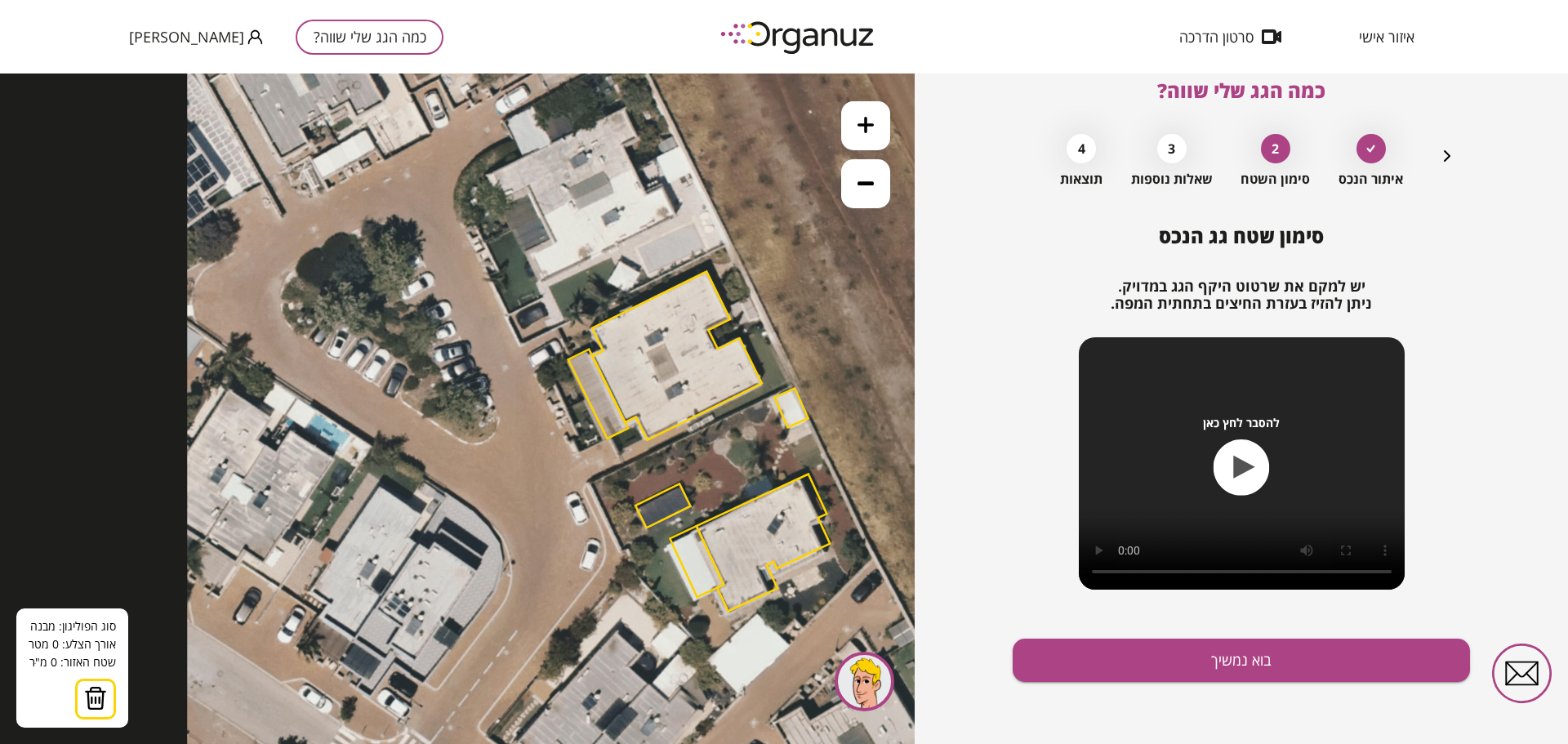
drag, startPoint x: 564, startPoint y: 413, endPoint x: 587, endPoint y: 403, distance: 25.1
click at [587, 403] on icon at bounding box center [701, 439] width 1029 height 1029
drag, startPoint x: 588, startPoint y: 403, endPoint x: 625, endPoint y: 371, distance: 48.9
click at [713, 343] on icon at bounding box center [701, 439] width 1029 height 1029
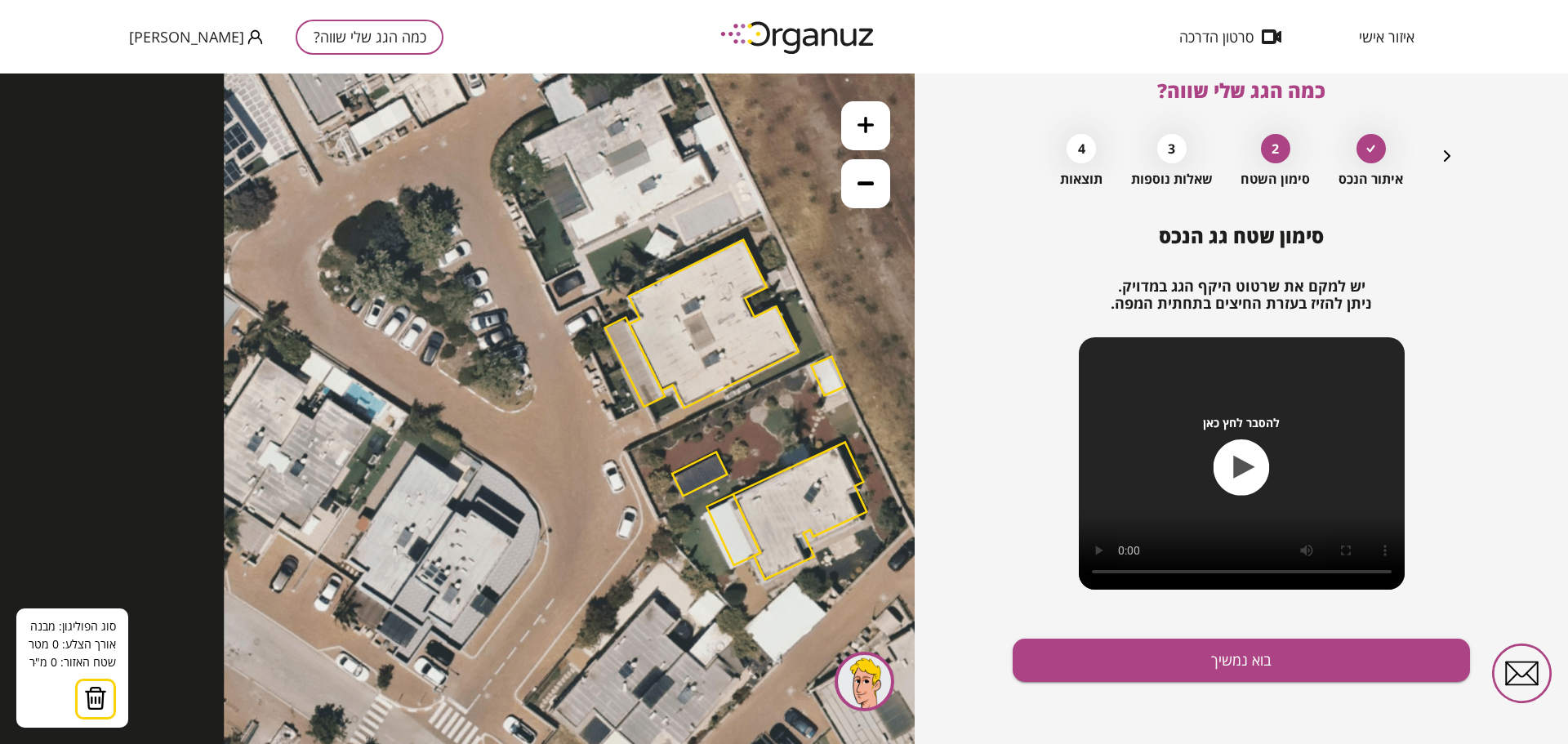
click at [624, 372] on icon at bounding box center [738, 407] width 1029 height 1029
click at [724, 341] on polygon at bounding box center [714, 324] width 170 height 168
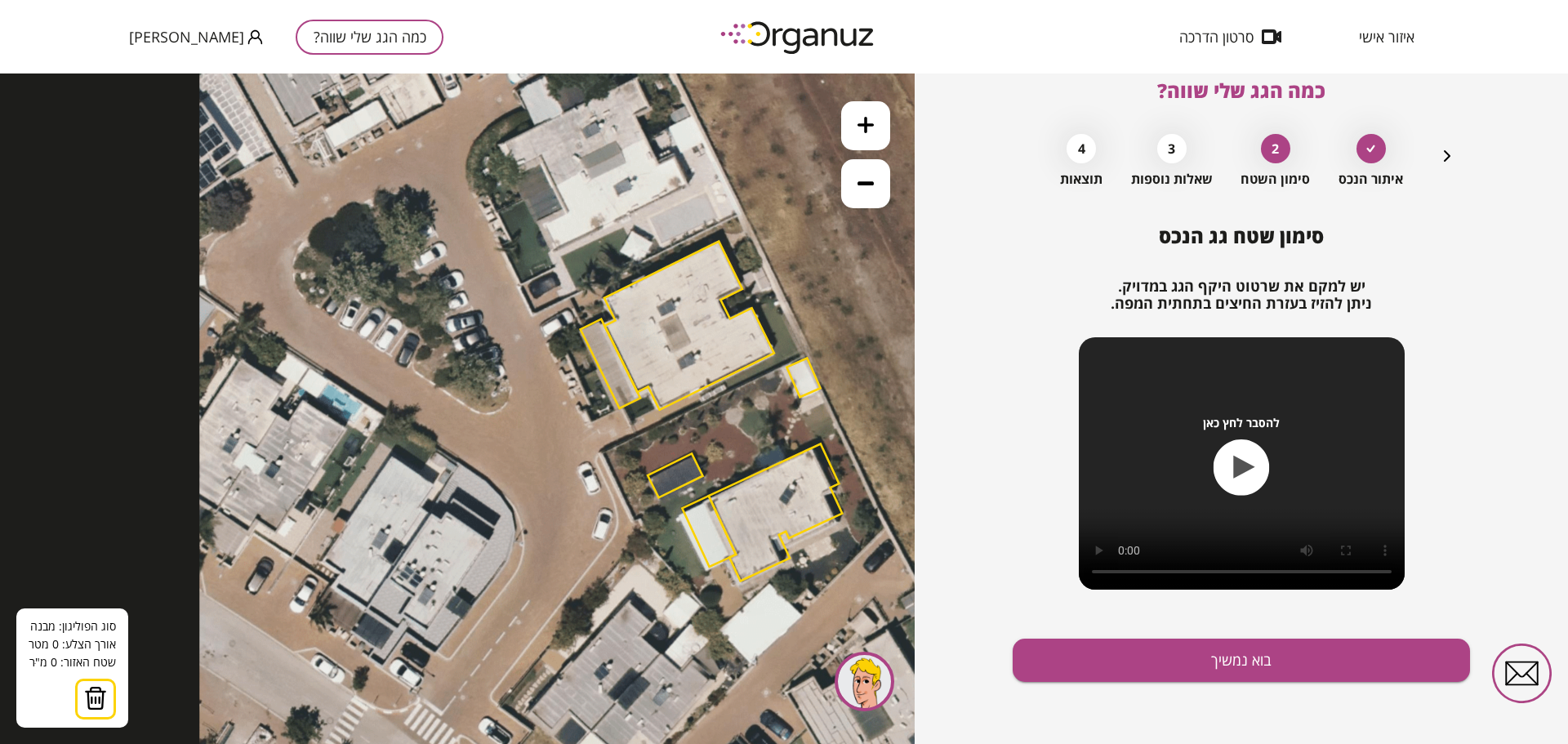
drag, startPoint x: 798, startPoint y: 351, endPoint x: 774, endPoint y: 352, distance: 24.0
click at [774, 352] on polygon at bounding box center [689, 325] width 170 height 168
click at [751, 308] on polygon at bounding box center [762, 328] width 24 height 46
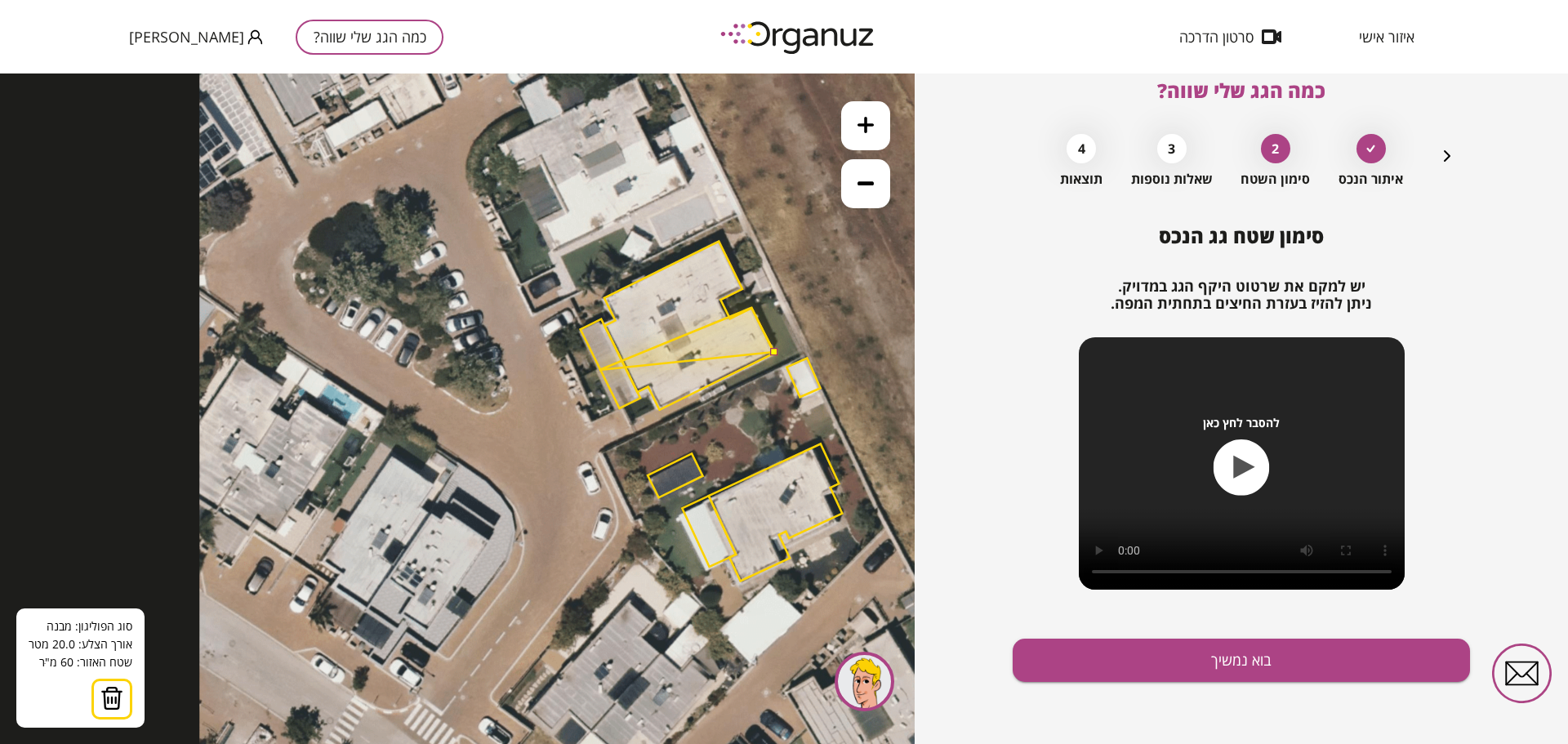
click at [599, 370] on polygon at bounding box center [686, 338] width 175 height 62
click at [629, 423] on polygon at bounding box center [686, 365] width 175 height 115
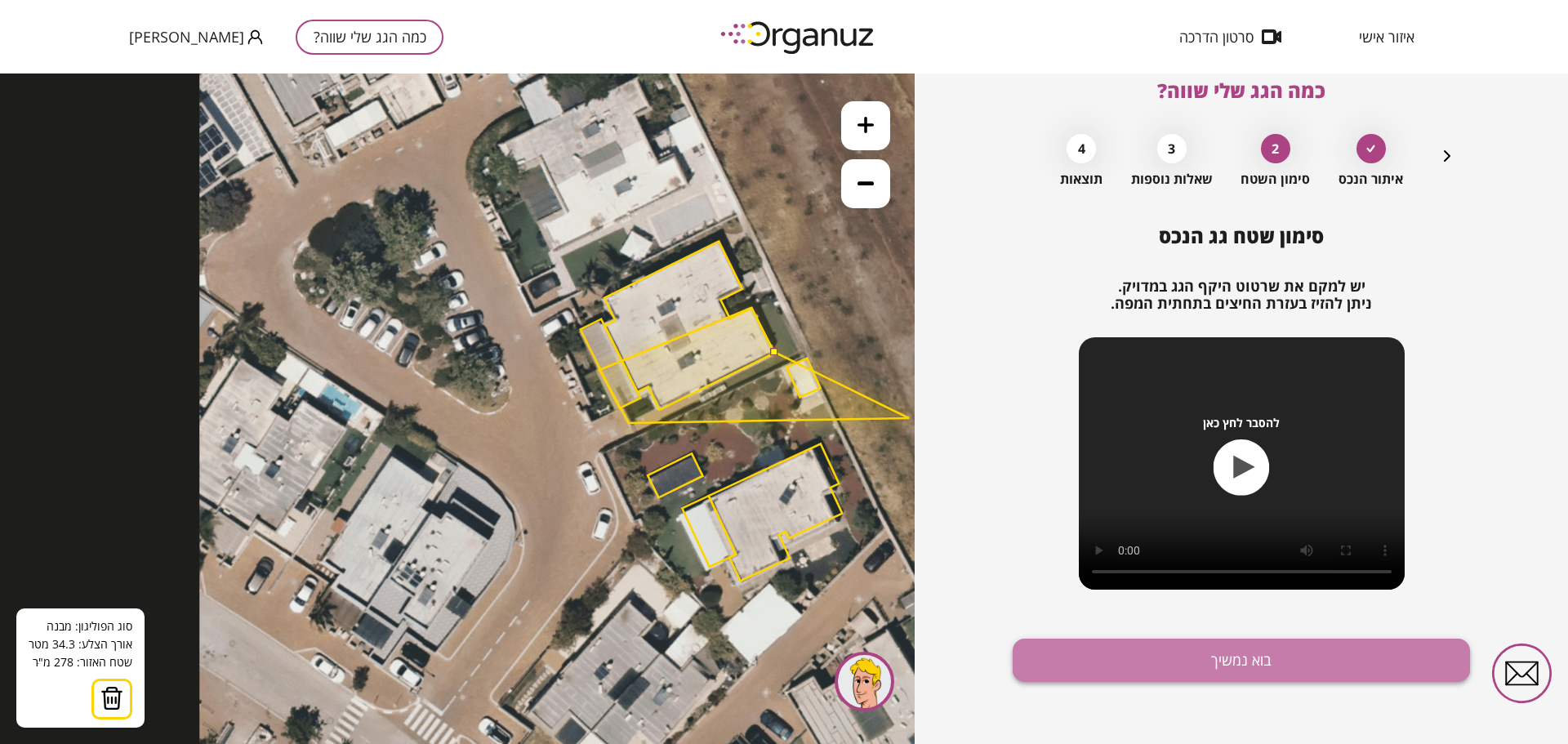
click at [1242, 661] on button "בוא נמשיך" at bounding box center [1241, 659] width 457 height 43
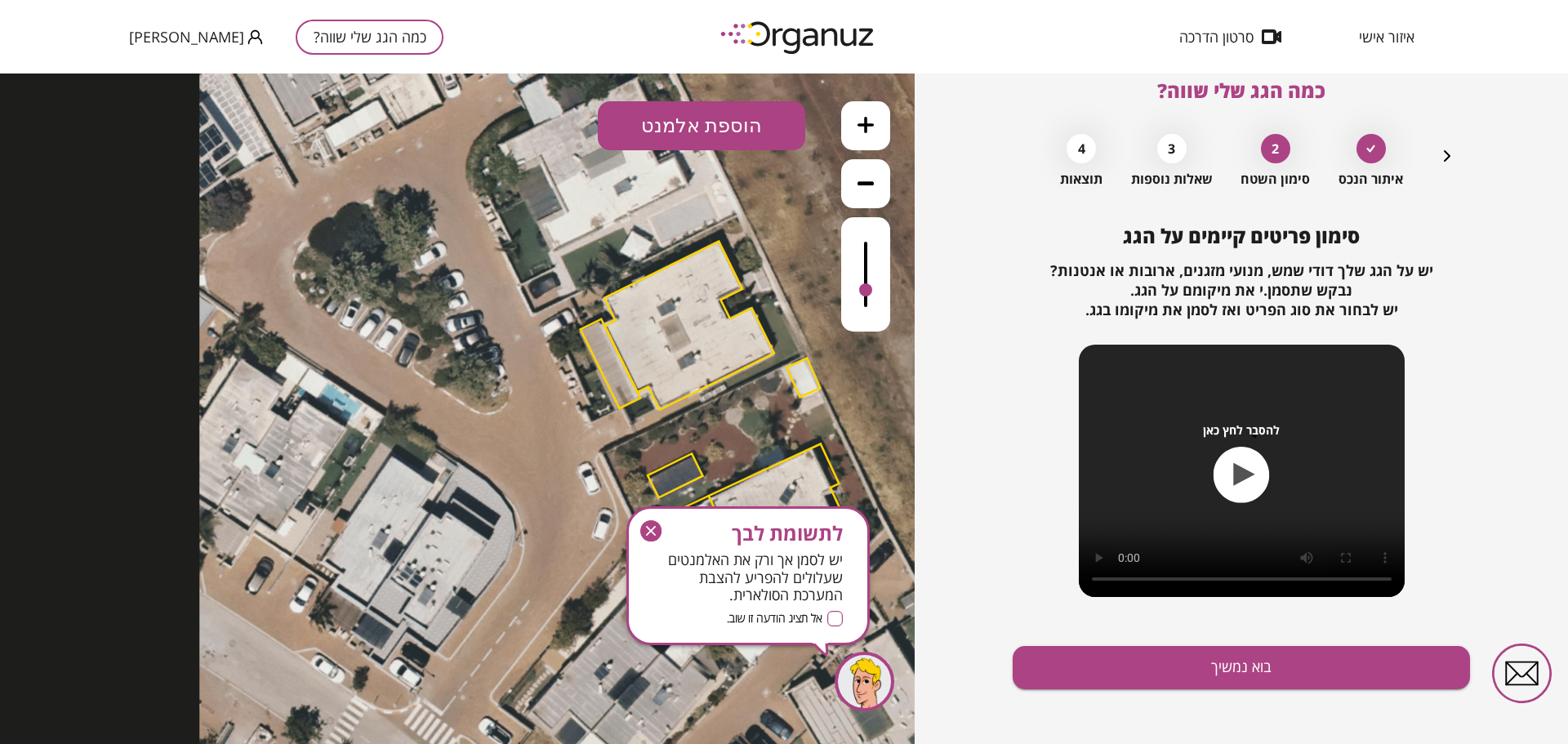
drag, startPoint x: 864, startPoint y: 240, endPoint x: 861, endPoint y: 291, distance: 51.1
click at [861, 291] on div at bounding box center [865, 289] width 13 height 13
click at [0, 0] on icon "button" at bounding box center [0, 0] width 0 height 0
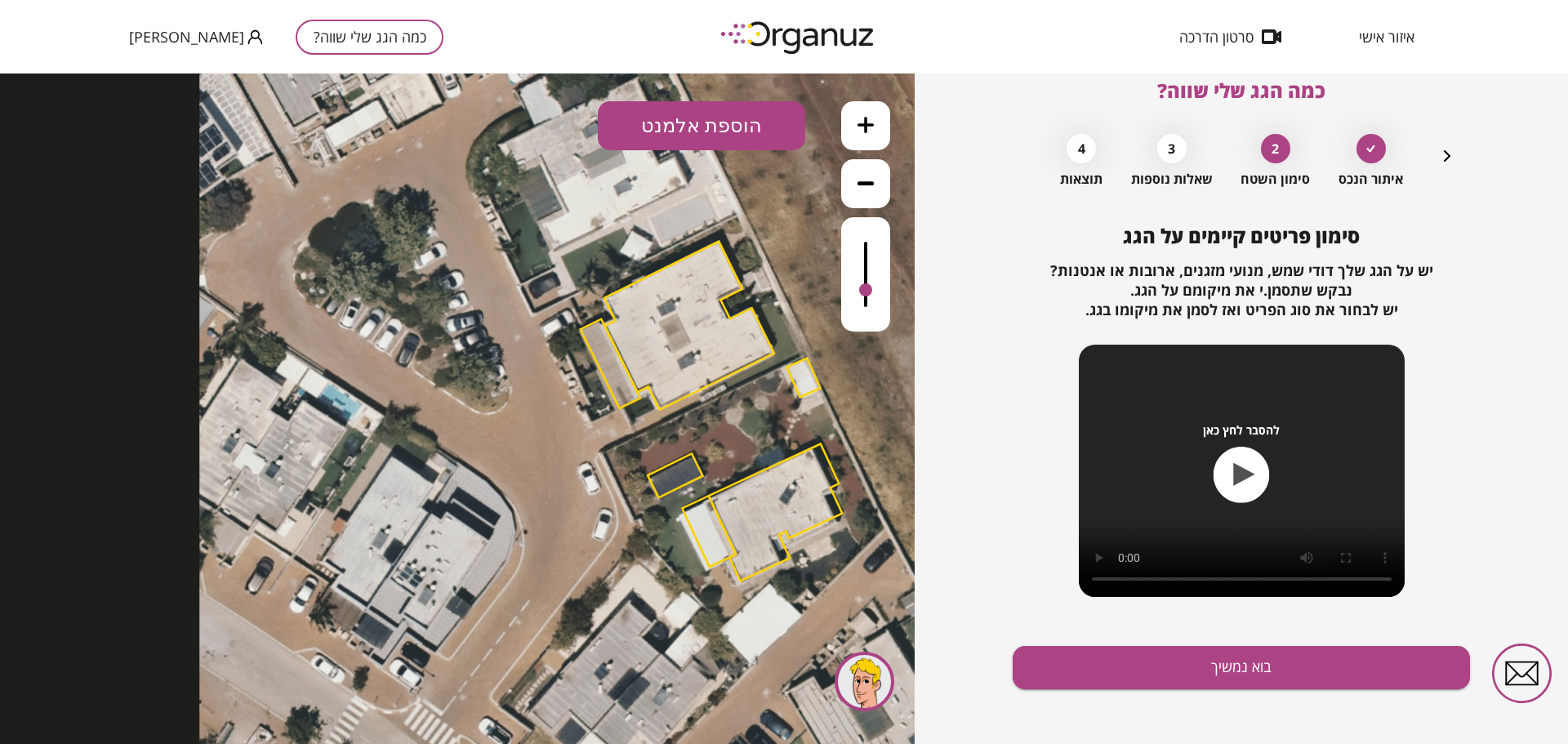
click at [774, 349] on icon at bounding box center [714, 409] width 1029 height 1029
click at [722, 135] on button "הוספת אלמנט" at bounding box center [701, 126] width 207 height 49
click at [717, 200] on div ".st0 { fill: #FFFFFF; } .st0 { fill: #FFFFFF; }" at bounding box center [457, 408] width 915 height 671
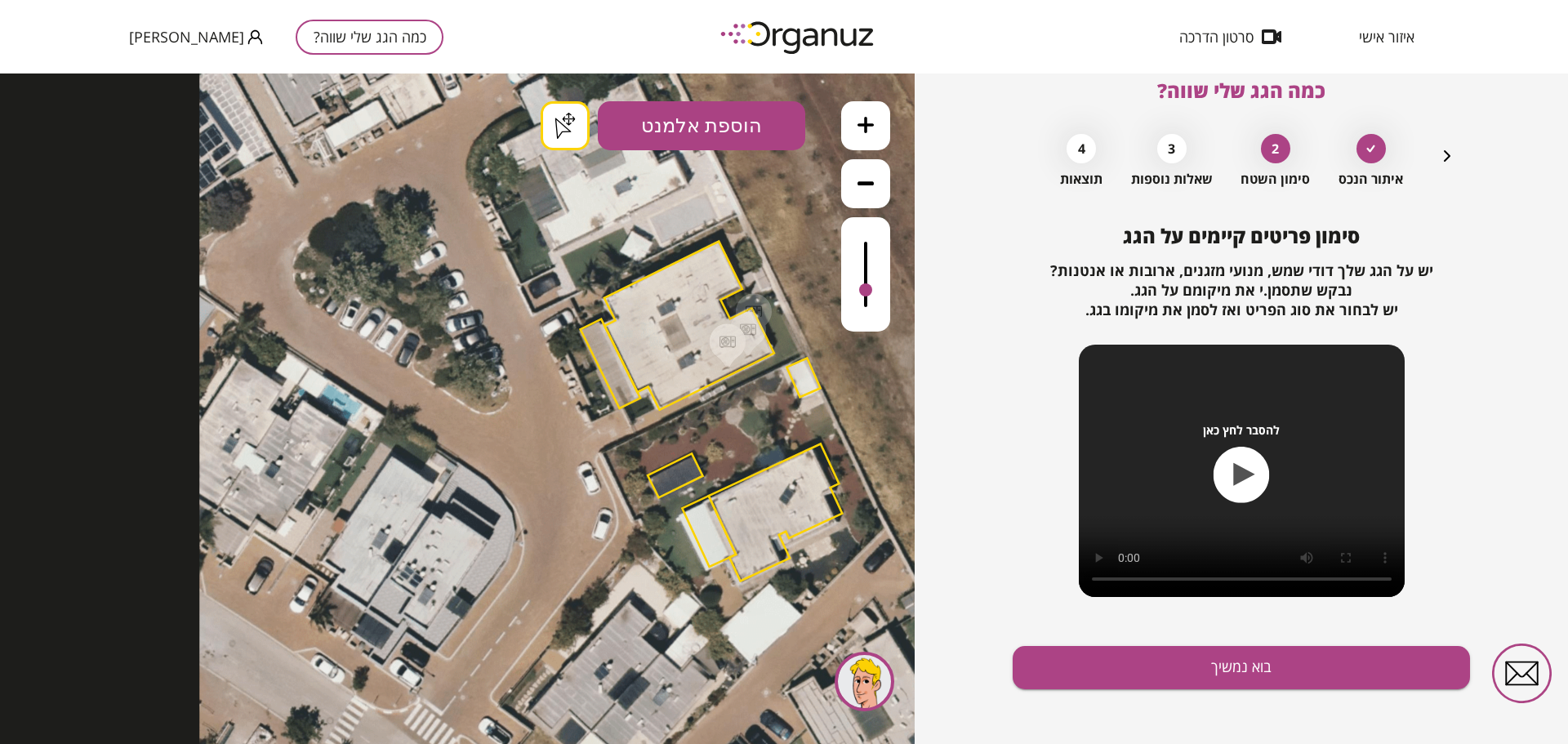
click at [707, 128] on button "הוספת אלמנט" at bounding box center [701, 126] width 207 height 49
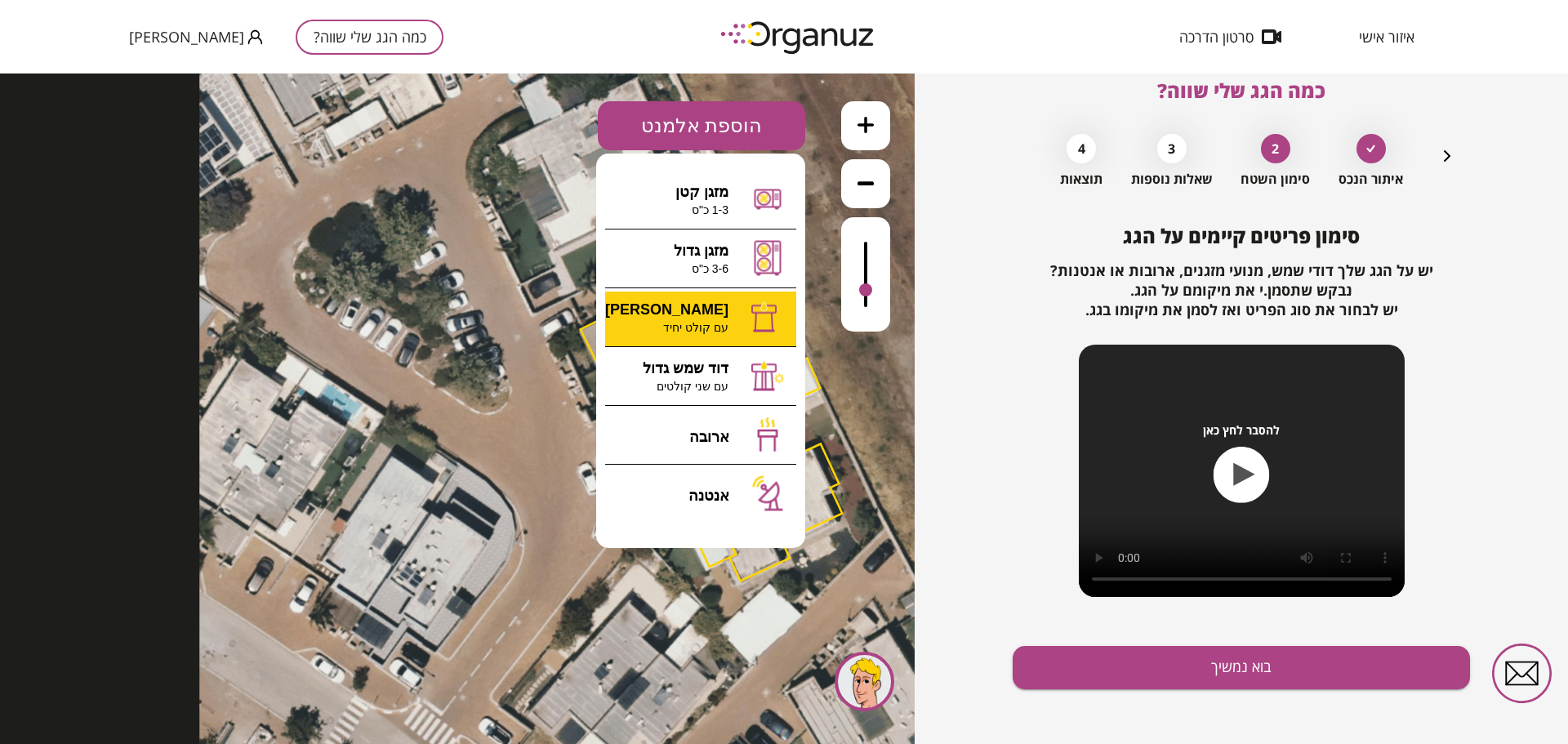
click at [707, 311] on div ".st0 { fill: #FFFFFF; } .st0 { fill: #FFFFFF; }" at bounding box center [457, 408] width 915 height 671
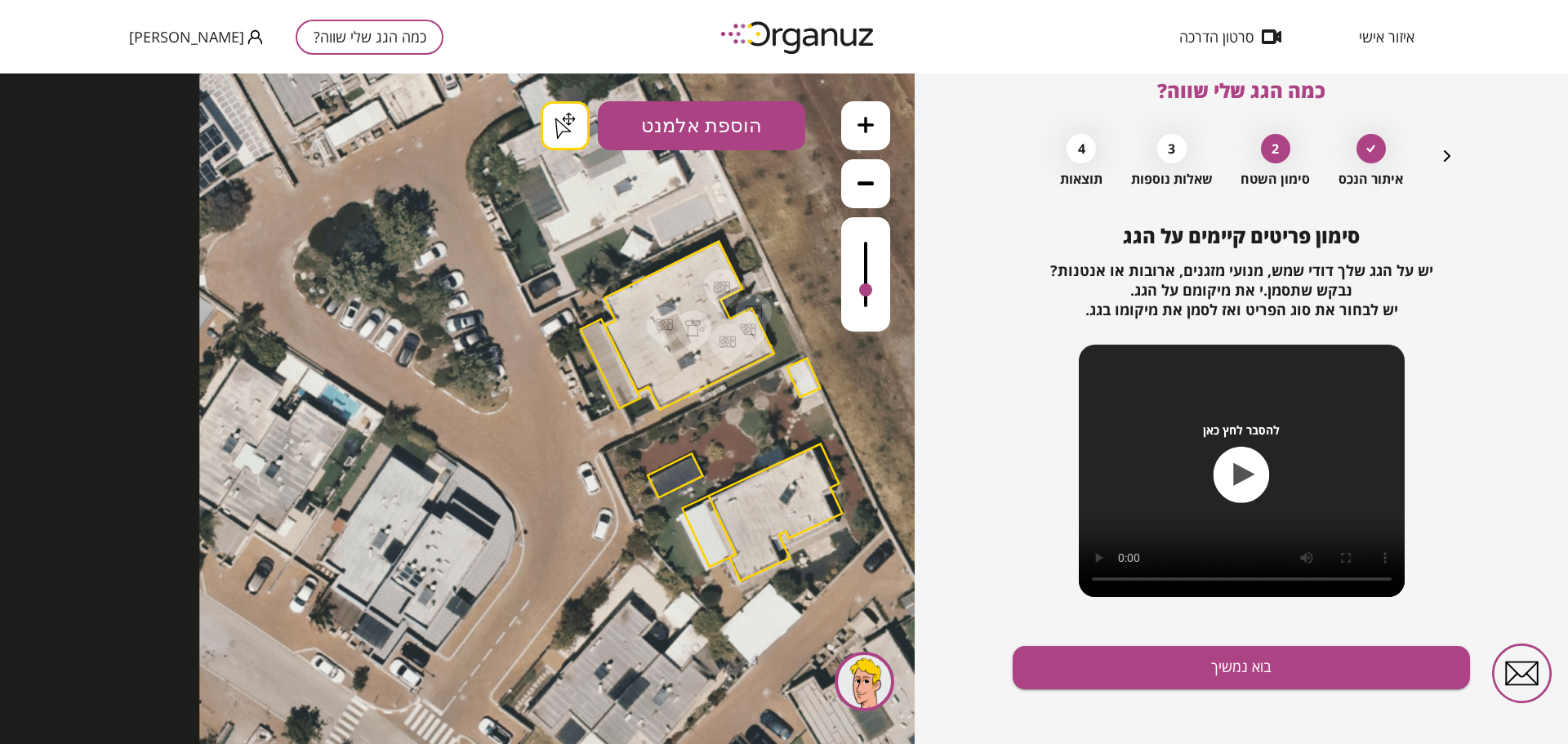
click at [733, 129] on button "הוספת אלמנט" at bounding box center [701, 126] width 207 height 49
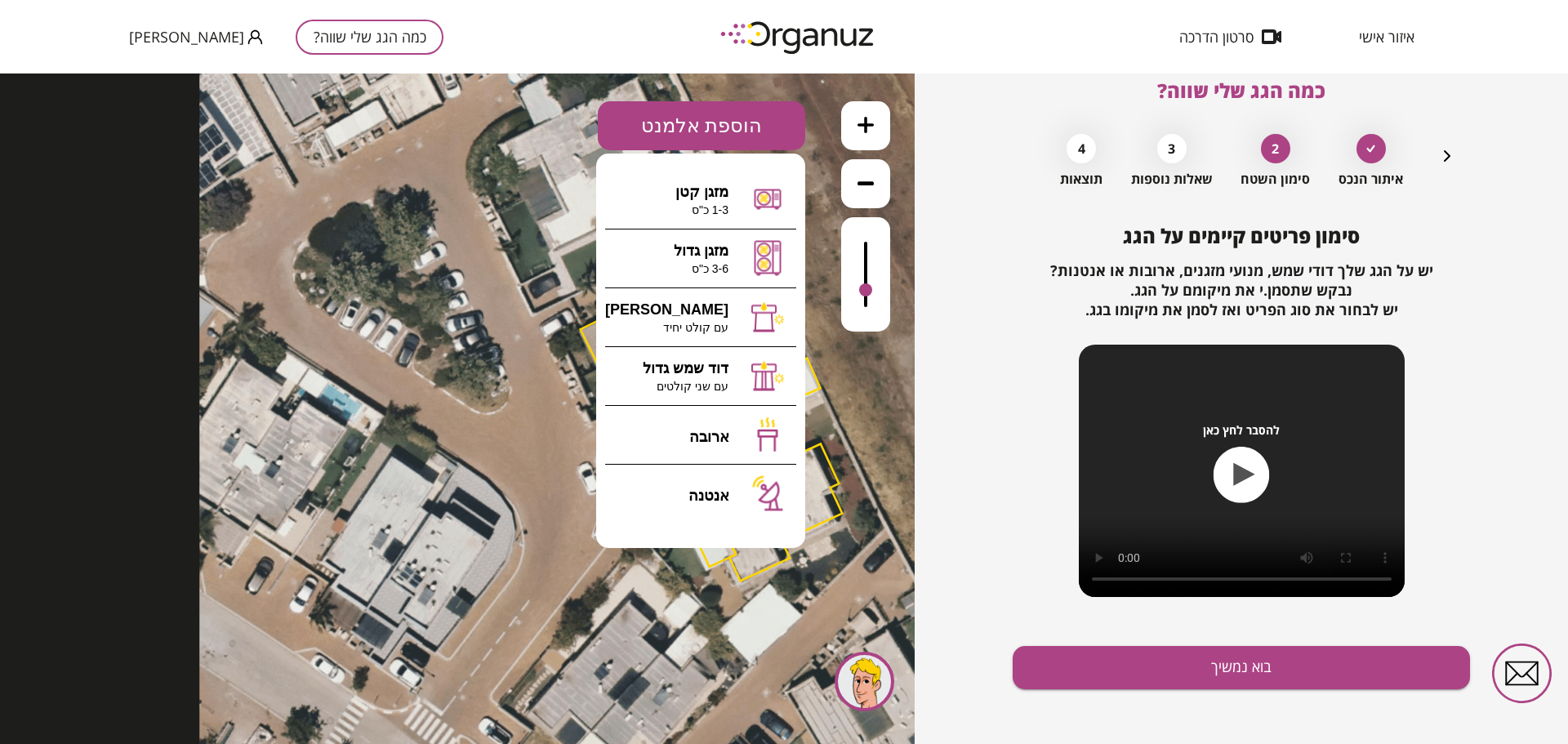
click at [728, 130] on button "הוספת אלמנט" at bounding box center [701, 126] width 207 height 49
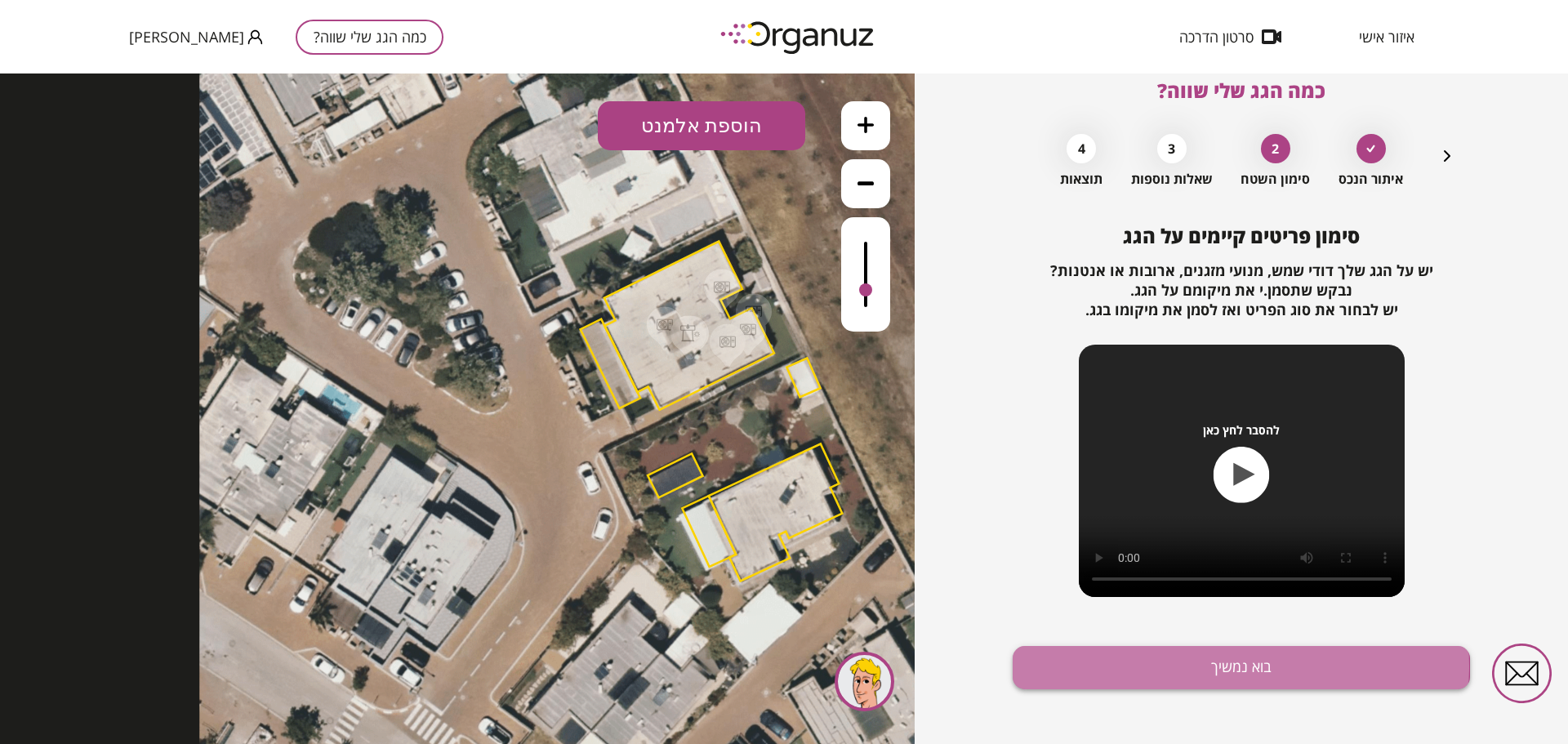
click at [1235, 666] on button "בוא נמשיך" at bounding box center [1241, 667] width 457 height 43
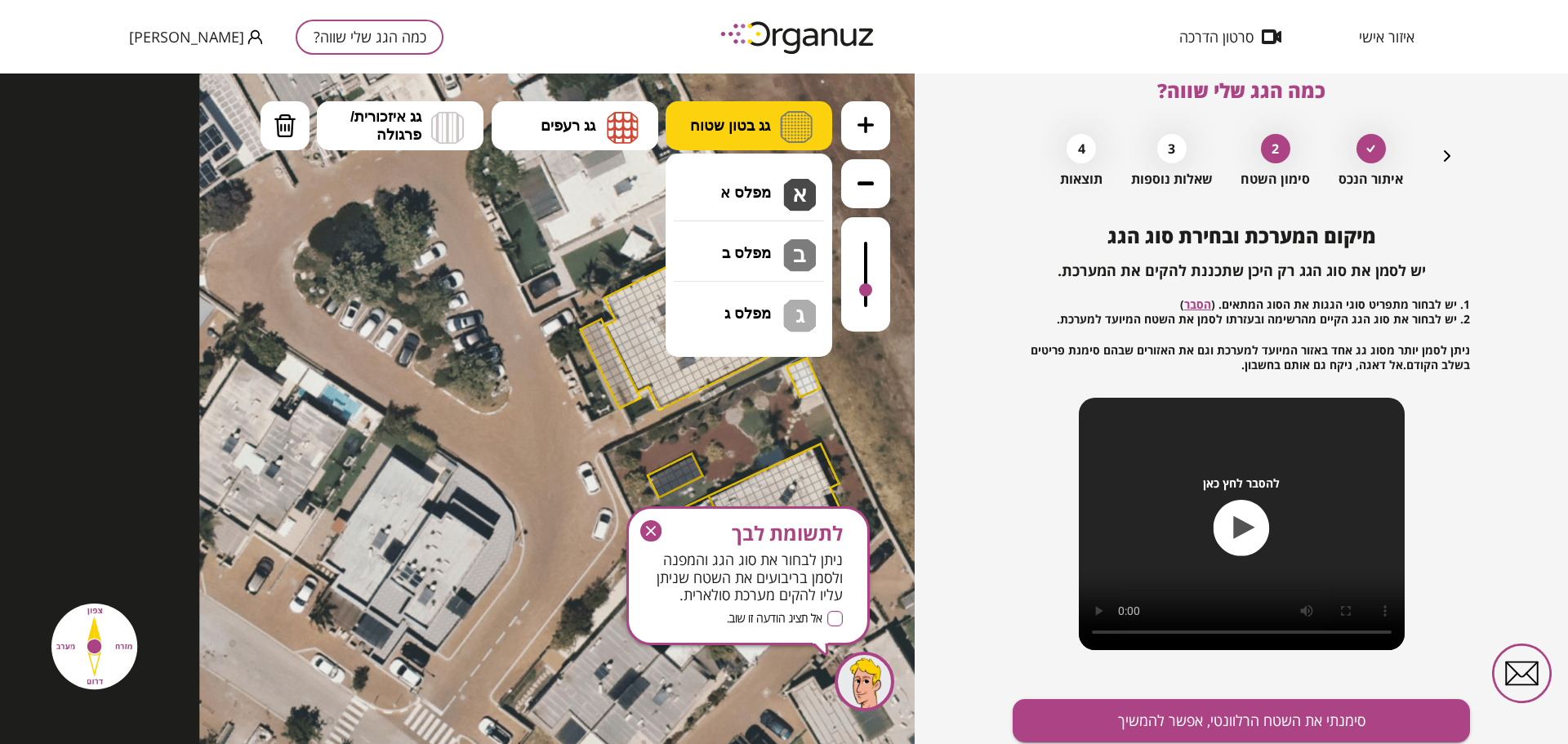
click at [722, 126] on span "גג בטון שטוח" at bounding box center [730, 126] width 80 height 18
click at [735, 191] on div ".st0 { fill: #FFFFFF; } .st0 { fill: #FFFFFF; }" at bounding box center [457, 408] width 915 height 671
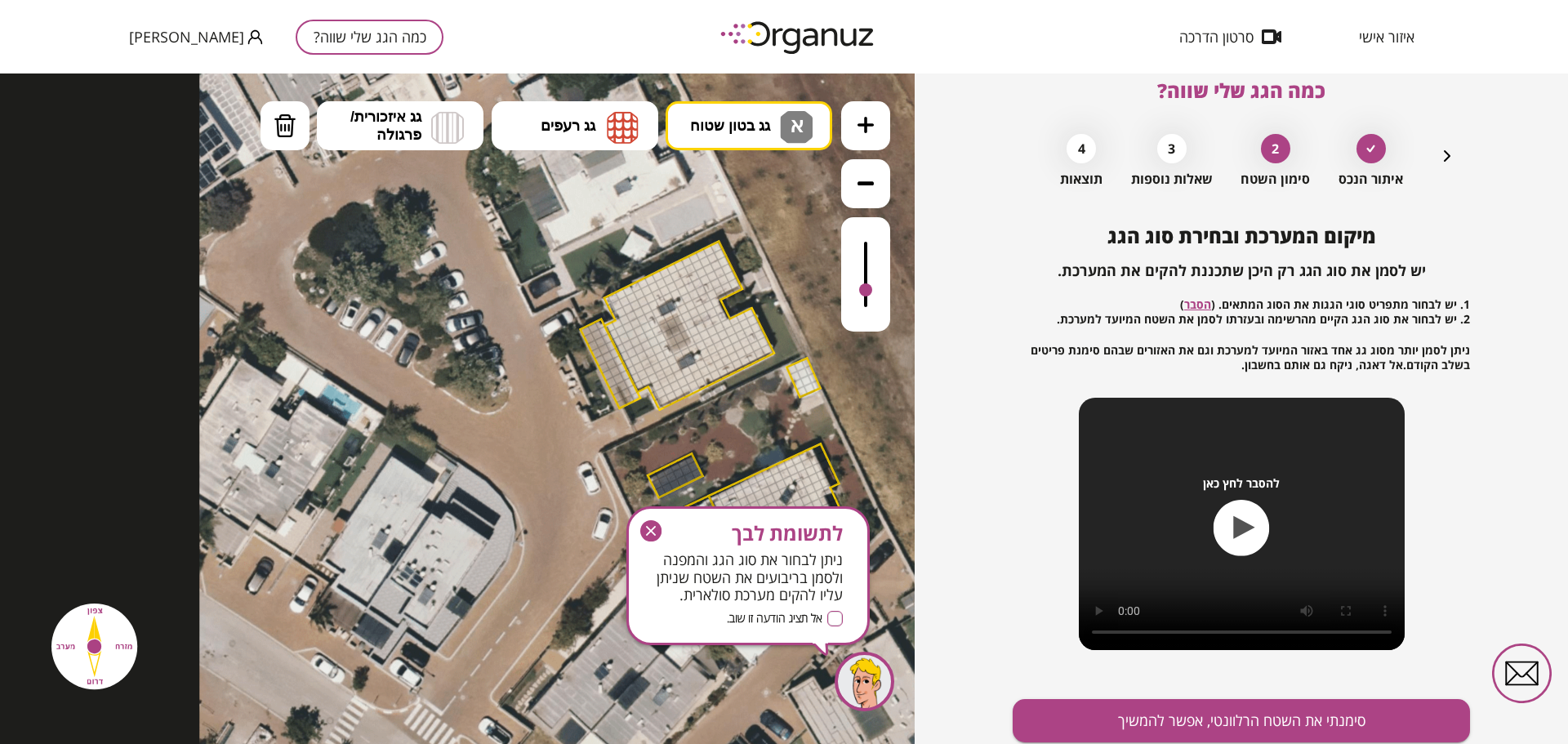
click at [642, 354] on div at bounding box center [643, 357] width 12 height 12
click at [654, 354] on div at bounding box center [654, 360] width 12 height 12
drag, startPoint x: 606, startPoint y: 375, endPoint x: 685, endPoint y: 340, distance: 86.4
drag, startPoint x: 685, startPoint y: 340, endPoint x: 695, endPoint y: 359, distance: 21.5
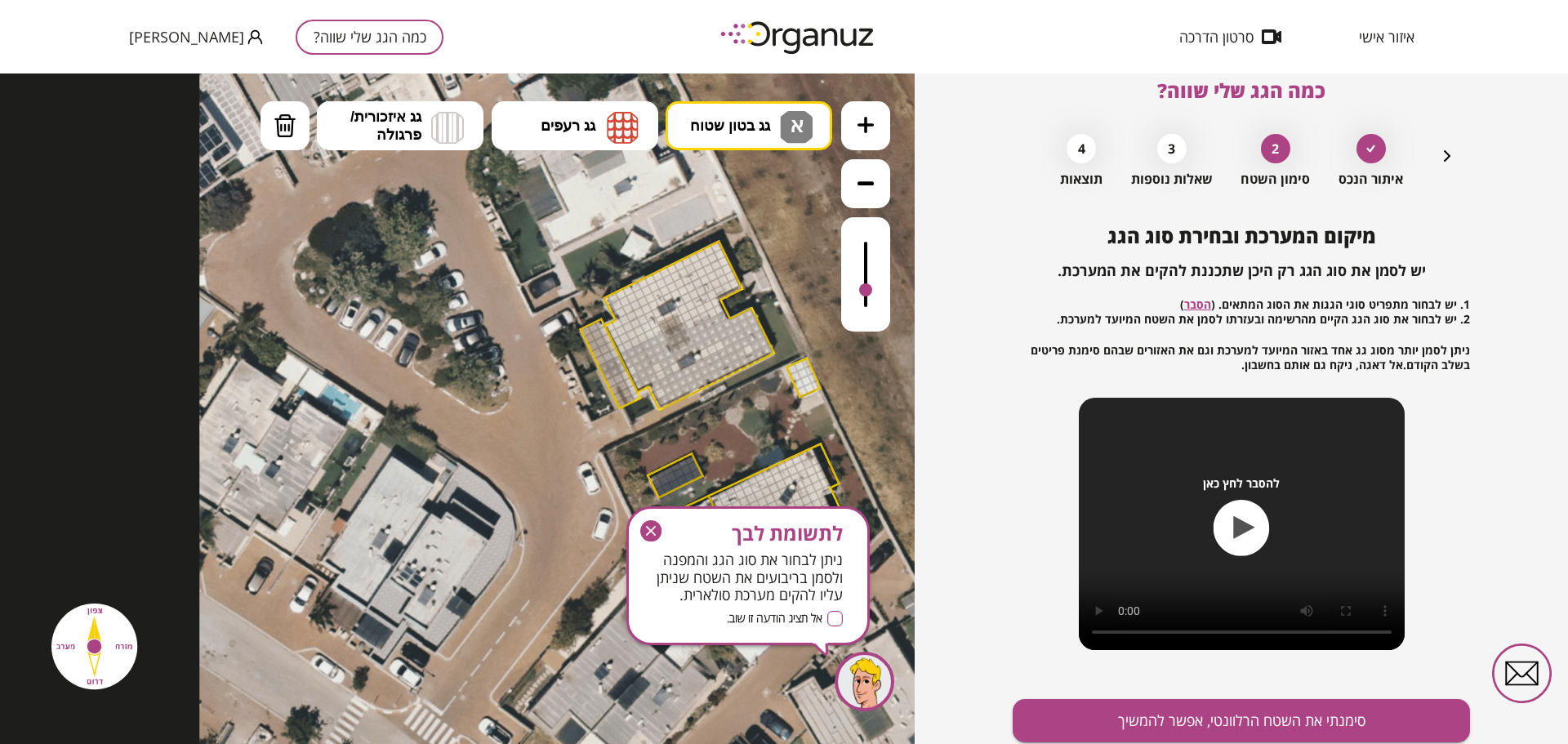
drag, startPoint x: 721, startPoint y: 344, endPoint x: 640, endPoint y: 372, distance: 85.7
click at [634, 372] on div at bounding box center [631, 371] width 12 height 12
drag, startPoint x: 692, startPoint y: 323, endPoint x: 717, endPoint y: 311, distance: 27.7
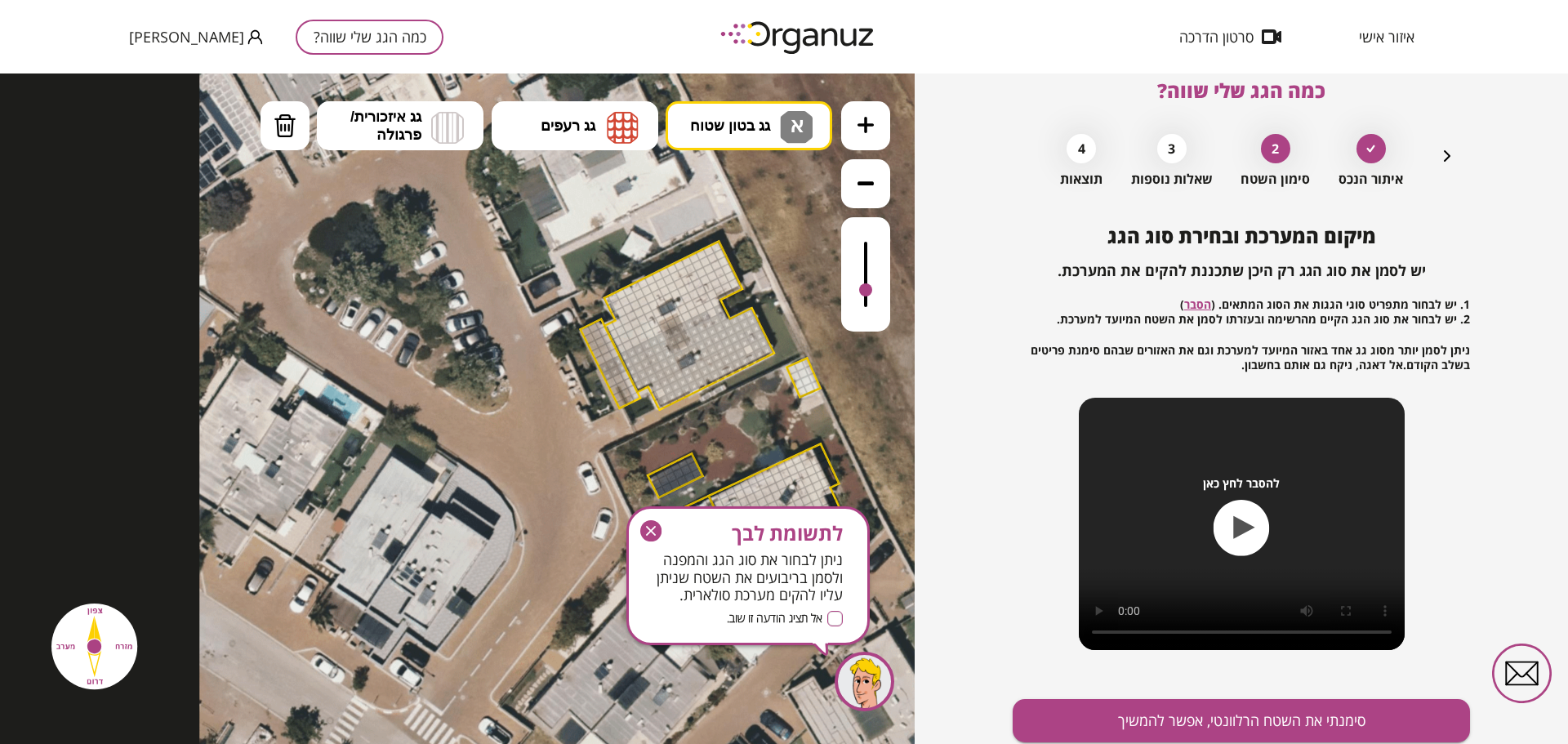
click at [709, 315] on div at bounding box center [713, 313] width 12 height 12
click at [1232, 720] on button "סימנתי את השטח הרלוונטי, אפשר להמשיך" at bounding box center [1241, 720] width 457 height 43
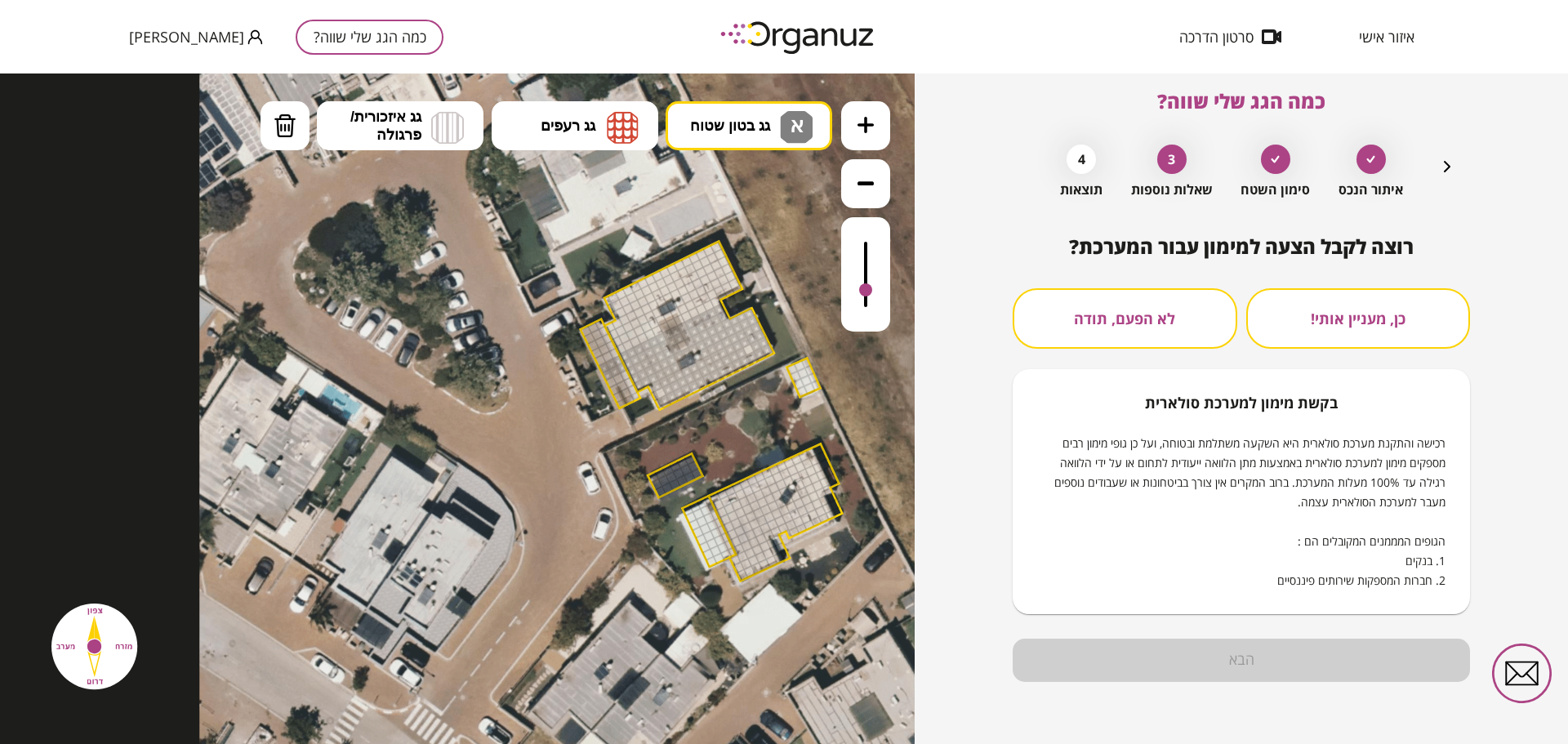
scroll to position [15, 0]
click at [1131, 330] on button "לא הפעם, תודה" at bounding box center [1125, 318] width 225 height 60
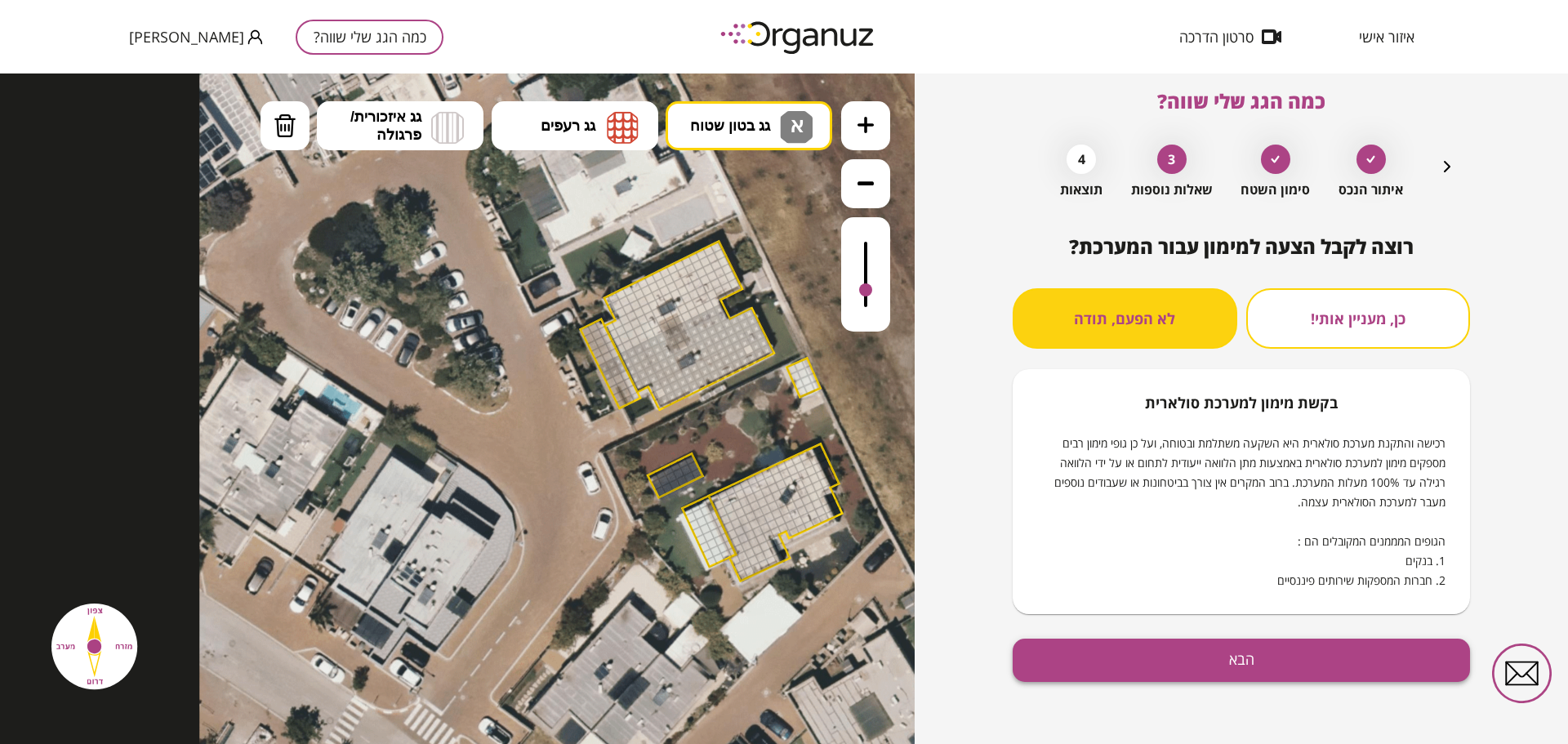
click at [1244, 664] on button "הבא" at bounding box center [1241, 659] width 457 height 43
